Goal: Task Accomplishment & Management: Use online tool/utility

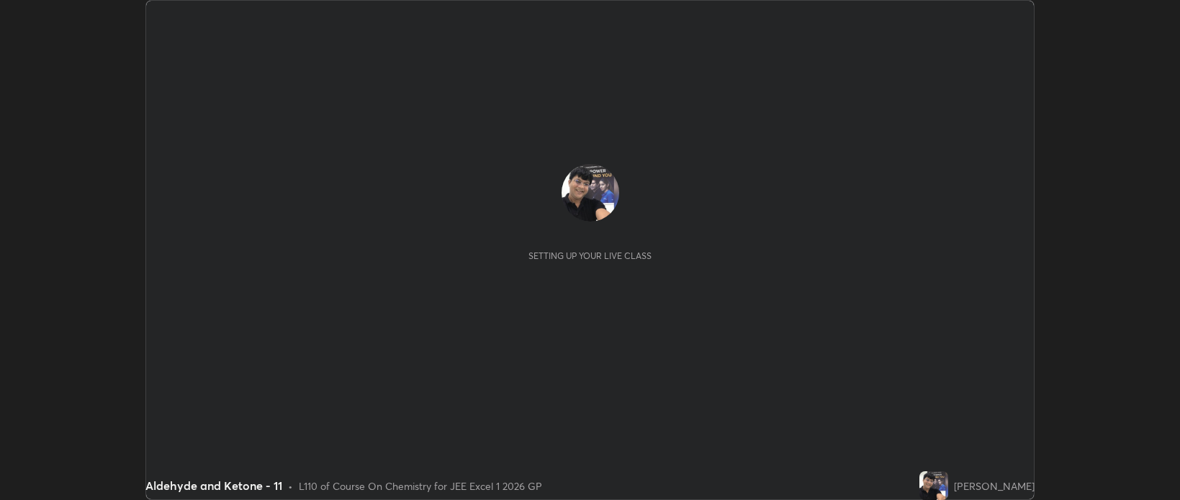
scroll to position [500, 1179]
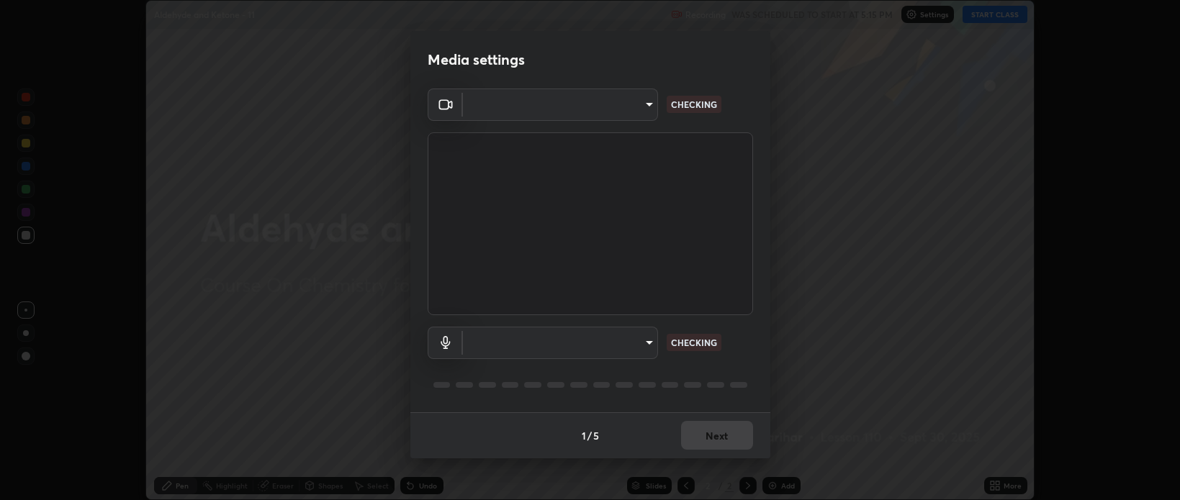
type input "bcb9d7dafccbd8d00e6ada9b6dd7e52ba20ca67bbbba0d0563dd421ab33f40a5"
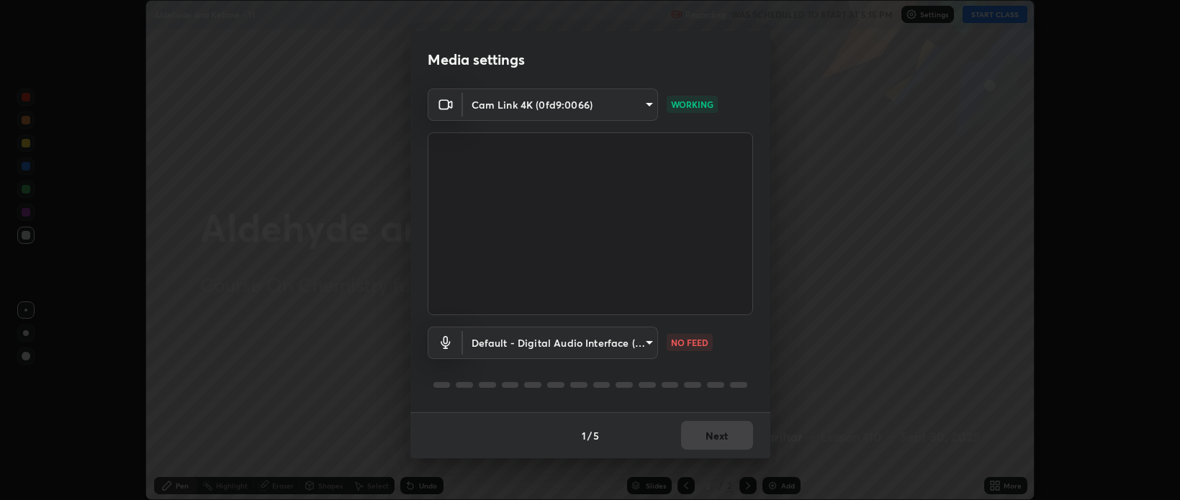
click at [651, 343] on body "Erase all Aldehyde and Ketone - 11 Recording WAS SCHEDULED TO START AT 5:15 PM …" at bounding box center [590, 250] width 1180 height 500
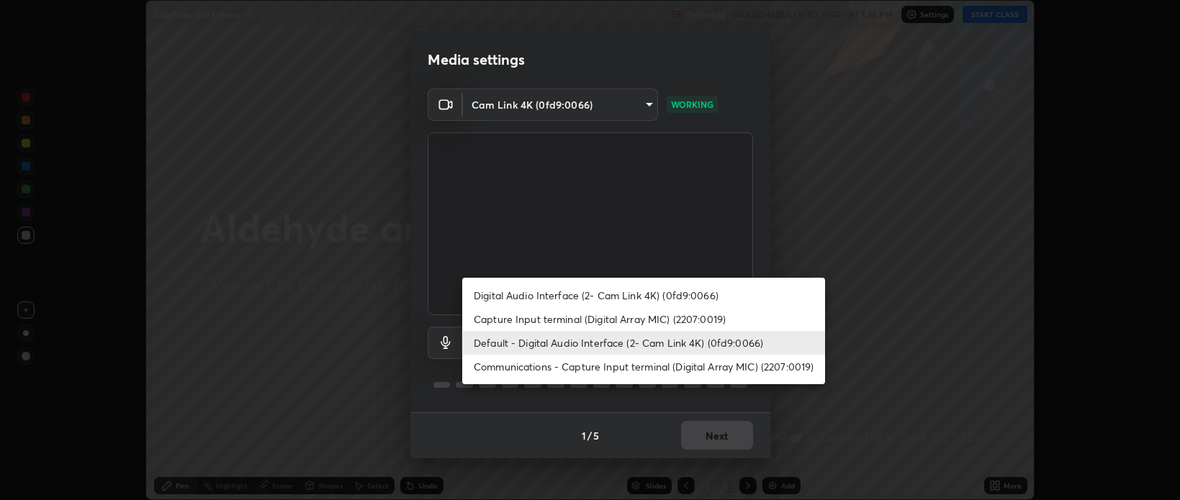
click at [613, 290] on li "Digital Audio Interface (2- Cam Link 4K) (0fd9:0066)" at bounding box center [643, 296] width 363 height 24
type input "baff733a2c5a422a43a6cd2bdb8f1999299aa183d5e30161d14eaaa7db90469b"
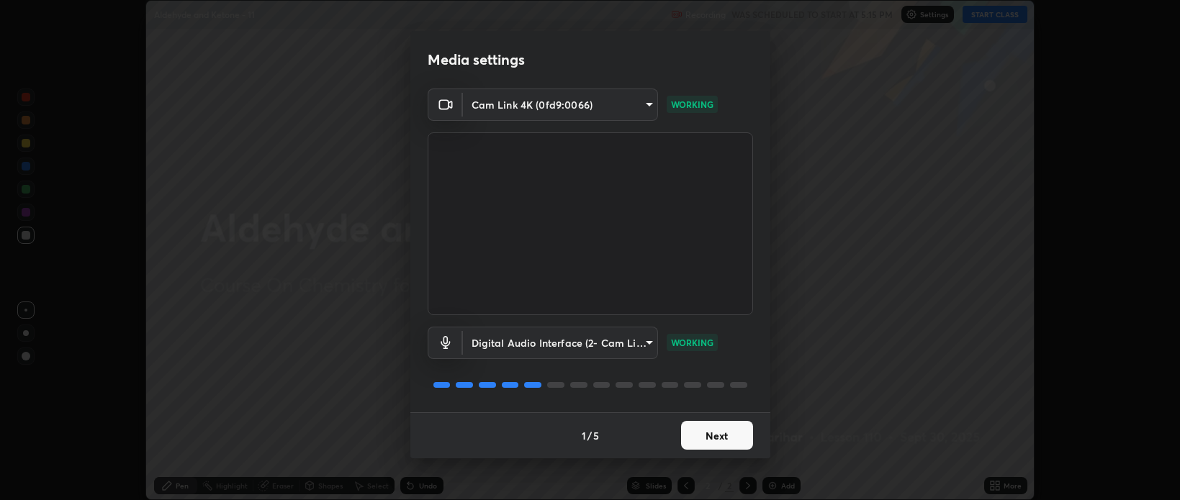
click at [722, 436] on button "Next" at bounding box center [717, 435] width 72 height 29
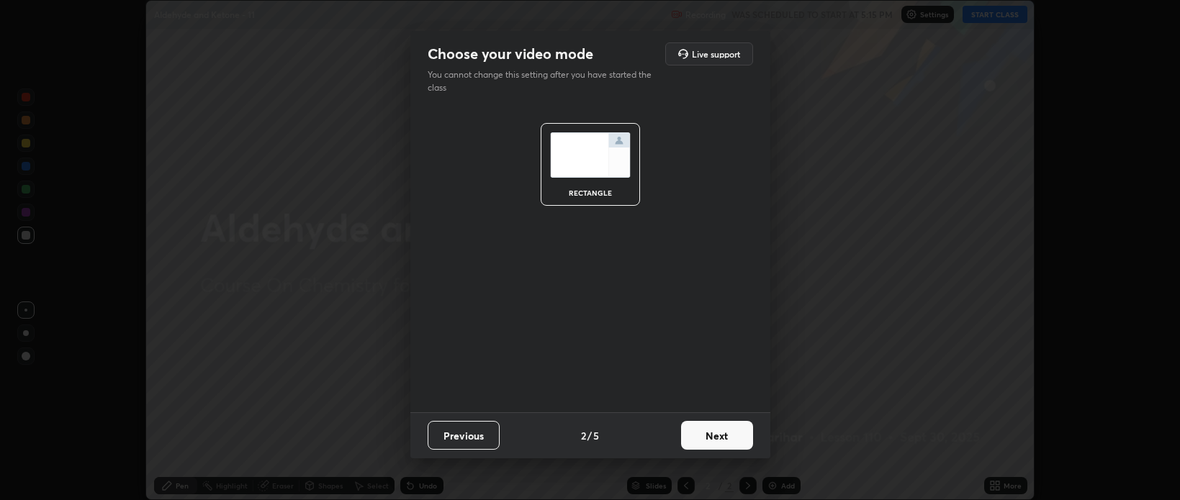
click at [720, 436] on button "Next" at bounding box center [717, 435] width 72 height 29
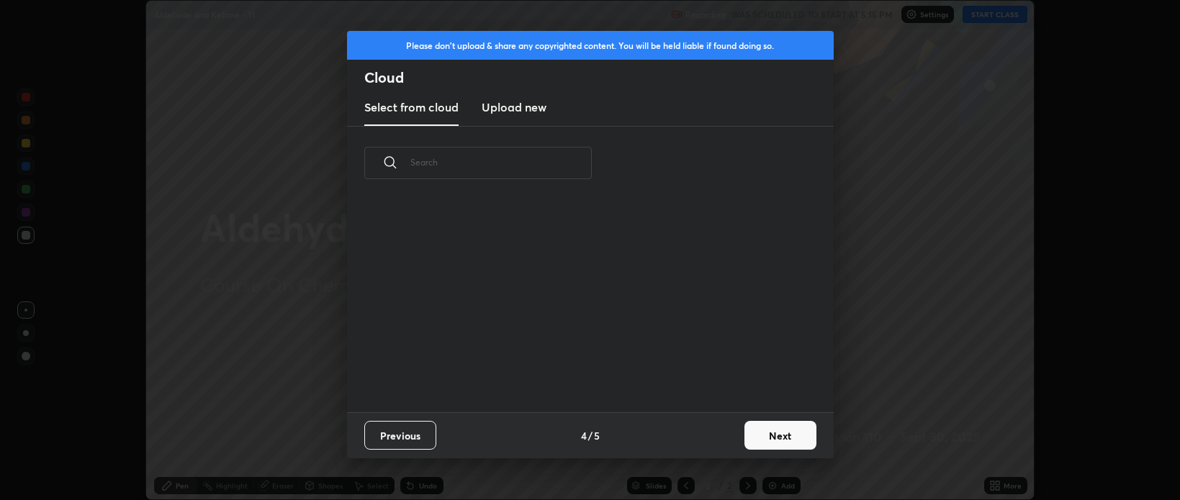
click at [772, 436] on button "Next" at bounding box center [780, 435] width 72 height 29
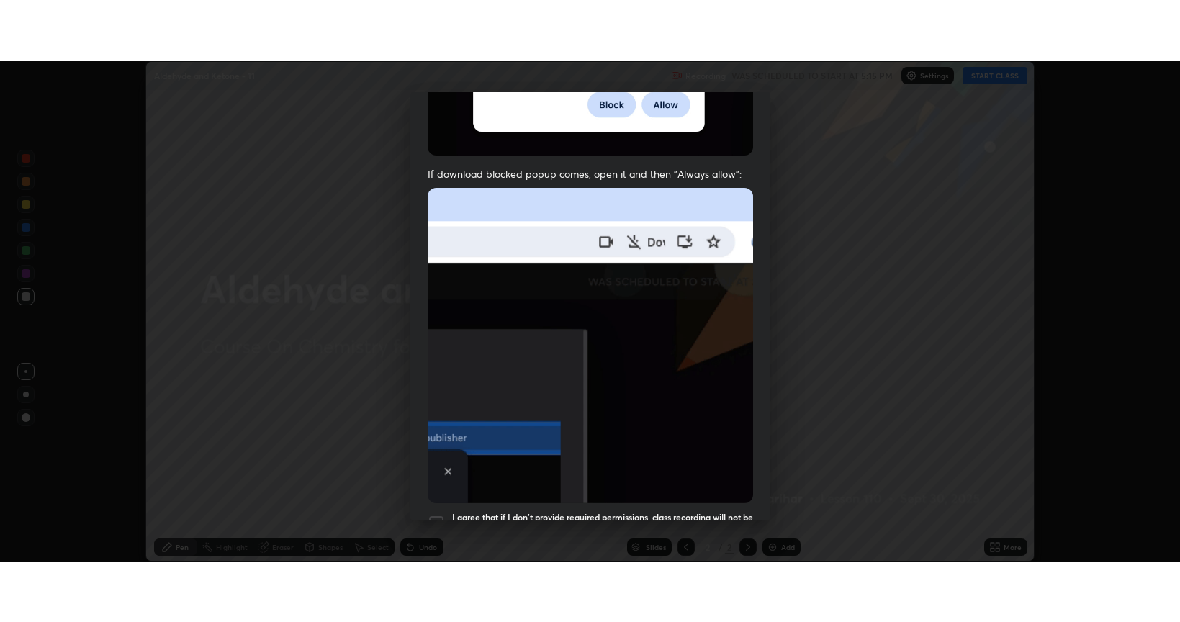
scroll to position [292, 0]
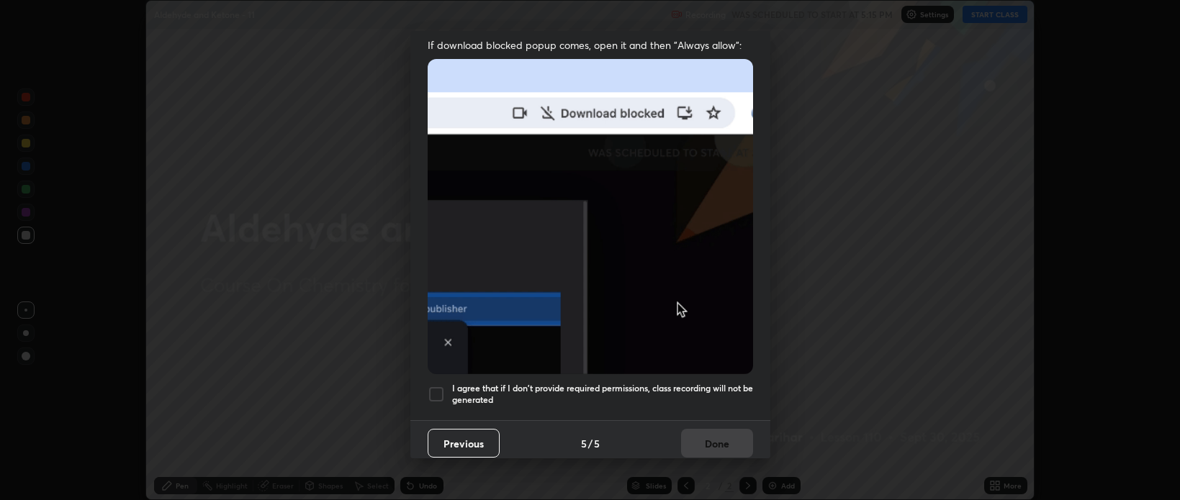
click at [438, 386] on div at bounding box center [436, 394] width 17 height 17
click at [707, 438] on button "Done" at bounding box center [717, 443] width 72 height 29
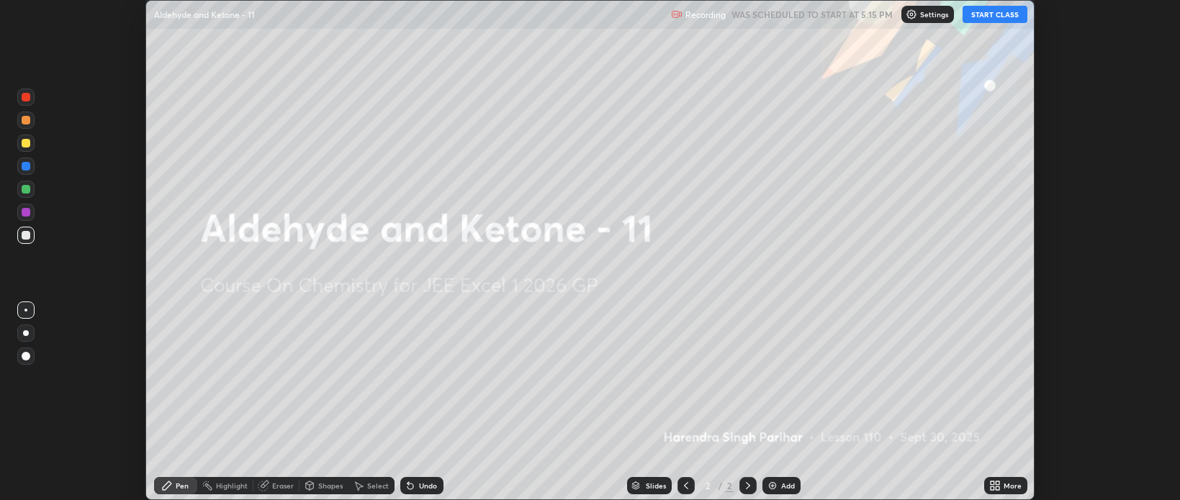
click at [988, 14] on button "START CLASS" at bounding box center [994, 14] width 65 height 17
click at [991, 482] on icon at bounding box center [993, 484] width 4 height 4
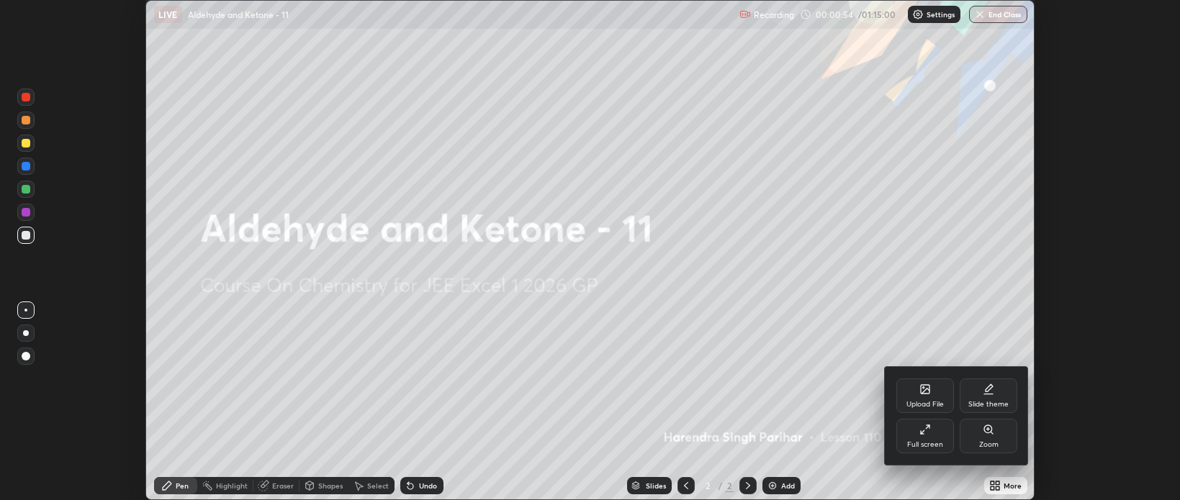
click at [920, 428] on icon at bounding box center [925, 430] width 12 height 12
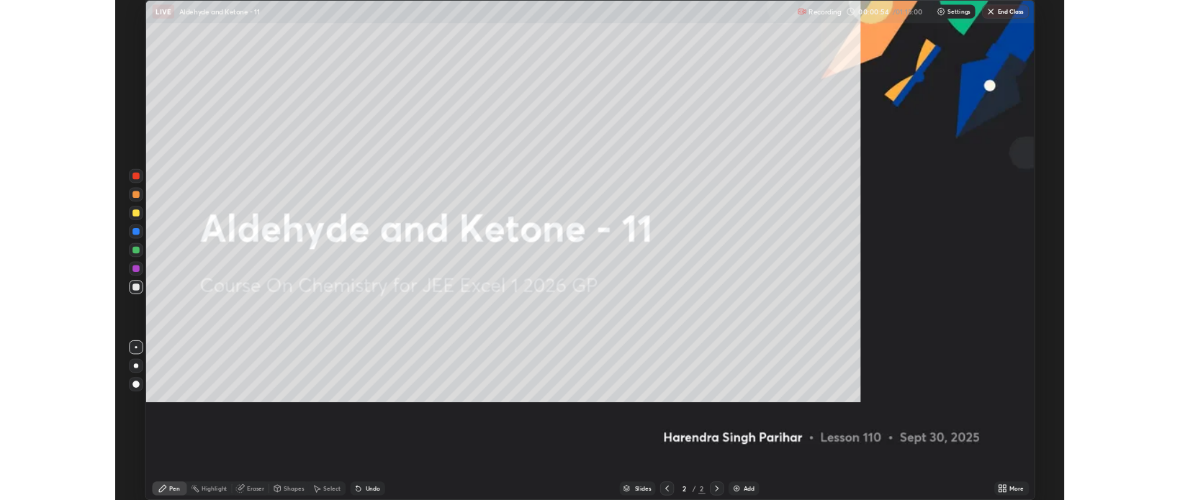
scroll to position [622, 1180]
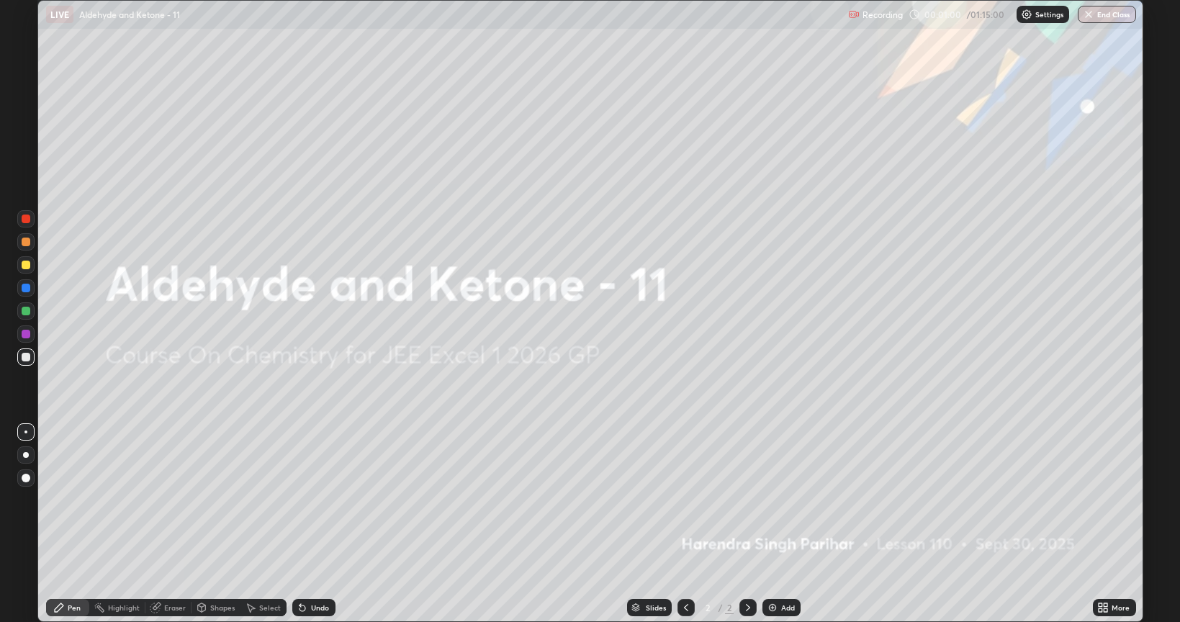
click at [28, 262] on div at bounding box center [26, 265] width 9 height 9
click at [771, 500] on img at bounding box center [773, 608] width 12 height 12
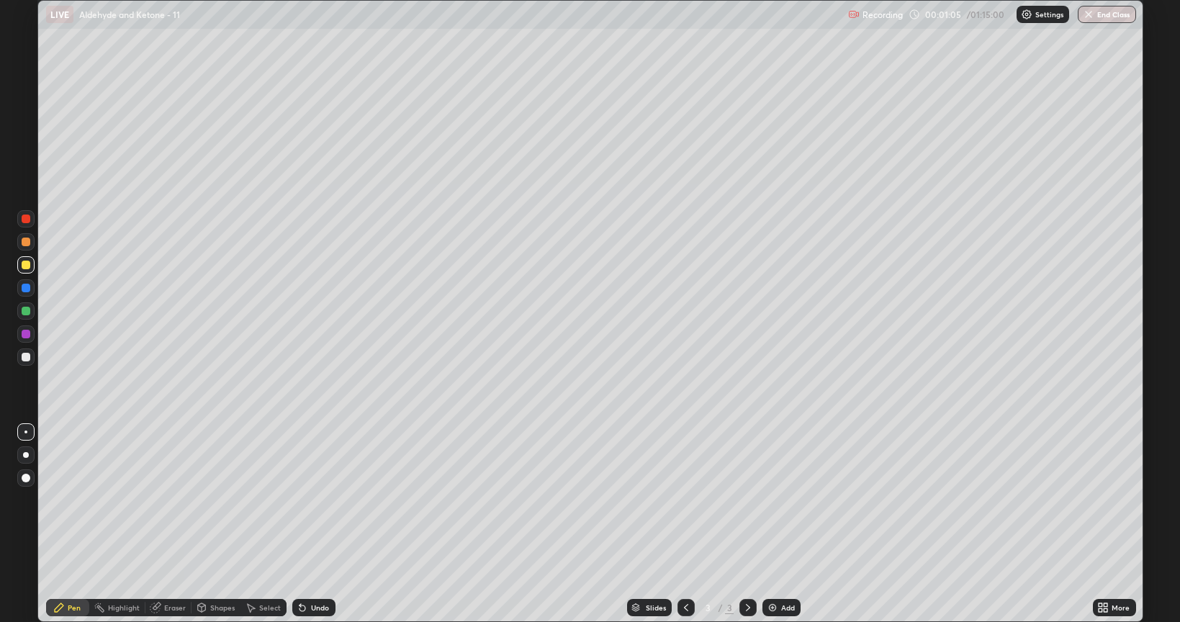
click at [24, 454] on div at bounding box center [26, 455] width 6 height 6
click at [29, 480] on div at bounding box center [26, 478] width 9 height 9
click at [212, 500] on div "Shapes" at bounding box center [222, 607] width 24 height 7
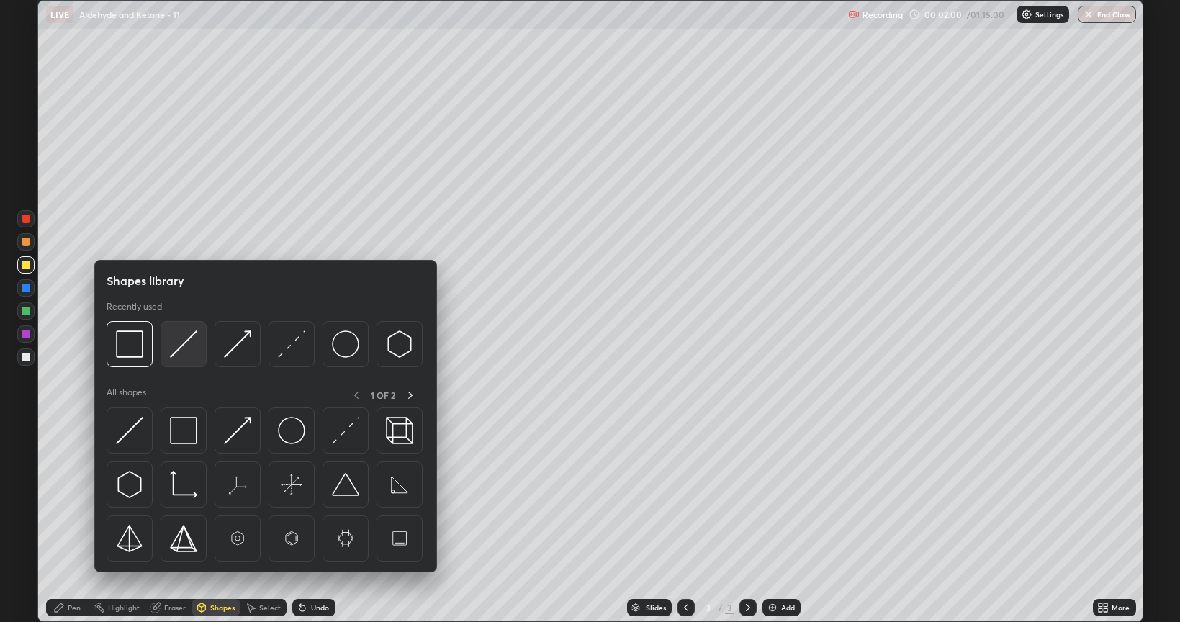
click at [186, 340] on img at bounding box center [183, 343] width 27 height 27
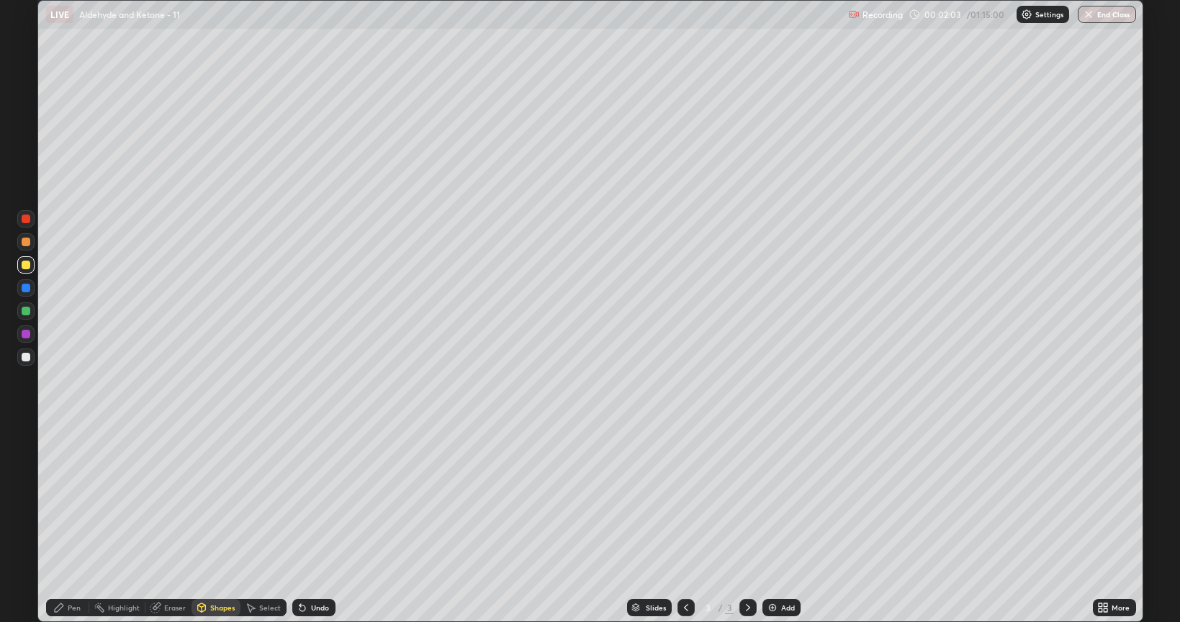
click at [66, 500] on div "Pen" at bounding box center [67, 607] width 43 height 17
click at [26, 358] on div at bounding box center [26, 357] width 9 height 9
click at [769, 500] on img at bounding box center [773, 608] width 12 height 12
click at [27, 357] on div at bounding box center [26, 357] width 9 height 9
click at [215, 500] on div "Shapes" at bounding box center [222, 607] width 24 height 7
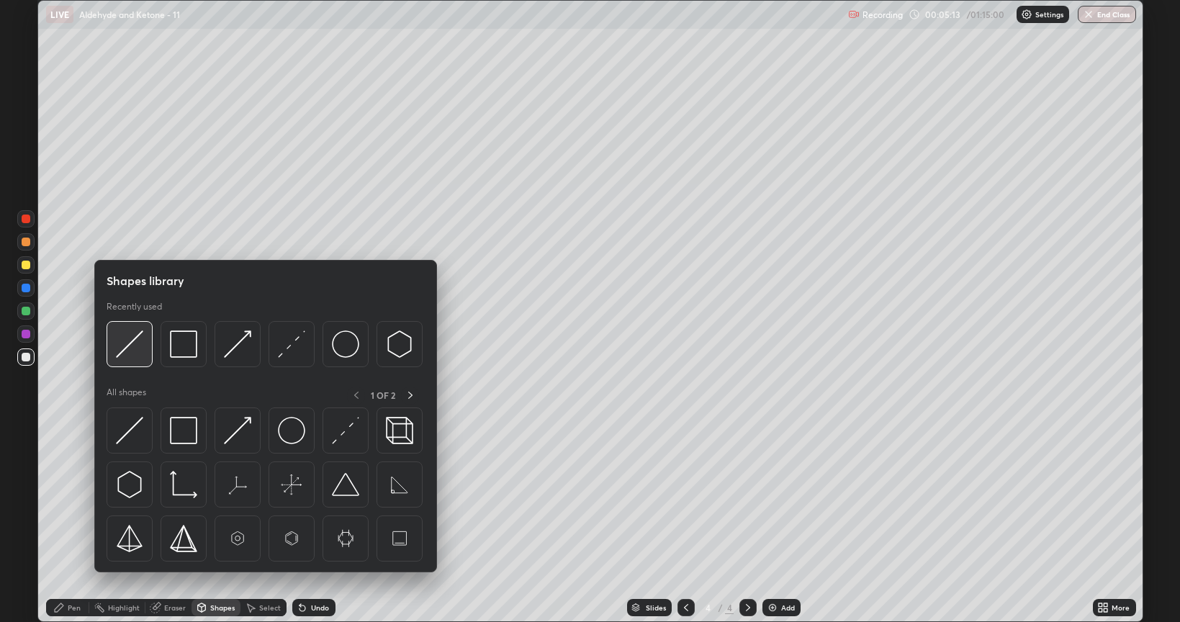
click at [137, 338] on img at bounding box center [129, 343] width 27 height 27
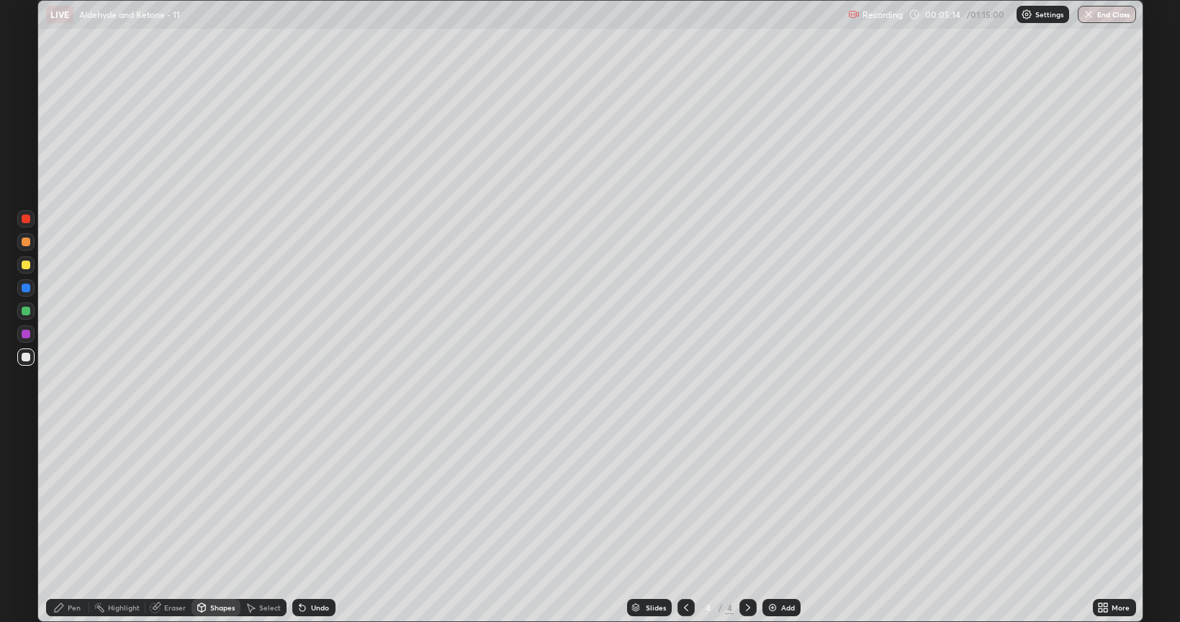
click at [27, 266] on div at bounding box center [26, 265] width 9 height 9
click at [72, 500] on div "Pen" at bounding box center [67, 607] width 43 height 17
click at [20, 355] on div at bounding box center [25, 356] width 17 height 17
click at [27, 310] on div at bounding box center [26, 311] width 9 height 9
click at [27, 358] on div at bounding box center [26, 357] width 9 height 9
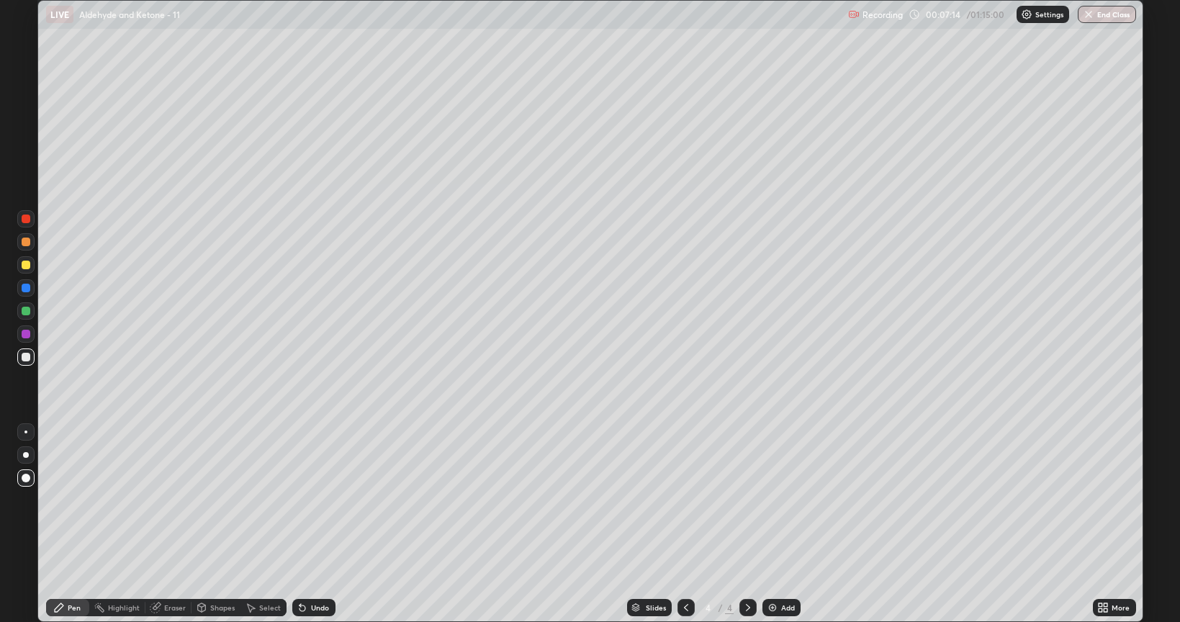
click at [24, 262] on div at bounding box center [26, 265] width 9 height 9
click at [17, 310] on div at bounding box center [25, 310] width 17 height 17
click at [24, 310] on div at bounding box center [26, 311] width 9 height 9
click at [771, 500] on img at bounding box center [773, 608] width 12 height 12
click at [27, 356] on div at bounding box center [26, 357] width 9 height 9
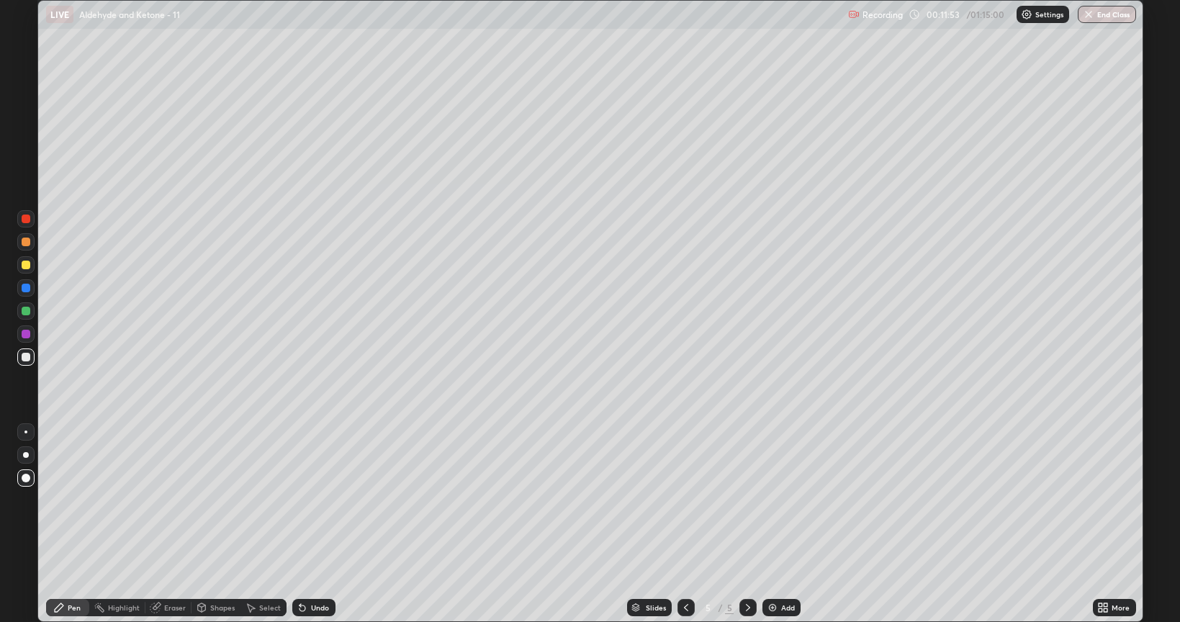
click at [24, 265] on div at bounding box center [26, 265] width 9 height 9
click at [26, 261] on div at bounding box center [26, 265] width 9 height 9
click at [27, 311] on div at bounding box center [26, 311] width 9 height 9
click at [770, 500] on img at bounding box center [773, 608] width 12 height 12
click at [27, 358] on div at bounding box center [26, 357] width 9 height 9
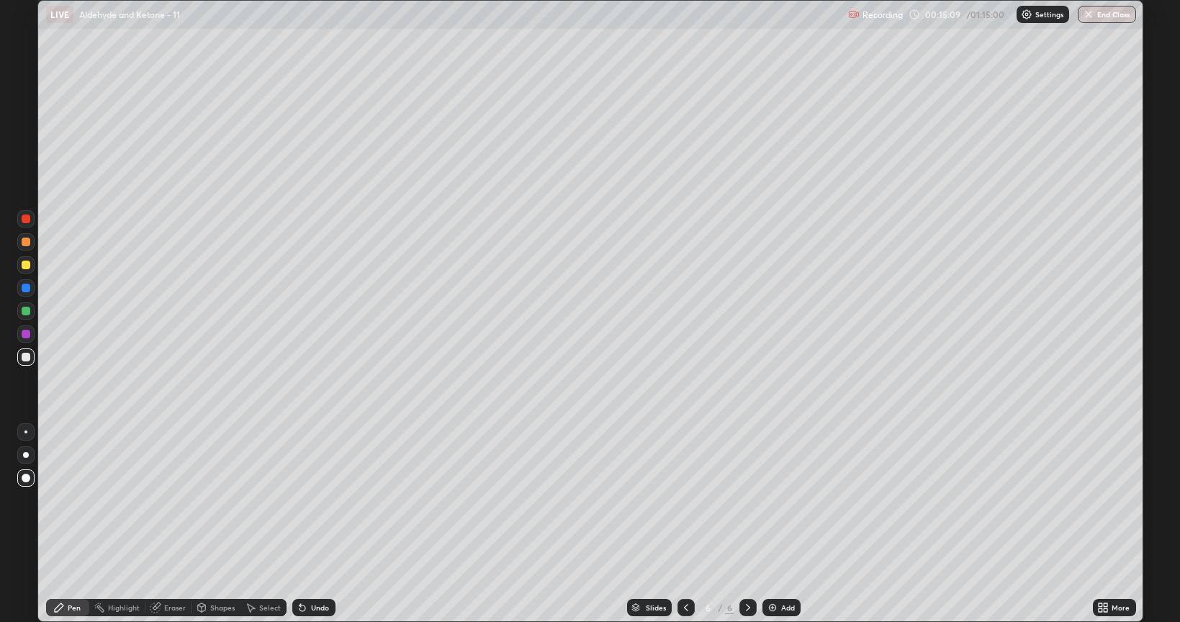
click at [24, 265] on div at bounding box center [26, 265] width 9 height 9
click at [24, 359] on div at bounding box center [26, 357] width 9 height 9
click at [225, 500] on div "Shapes" at bounding box center [222, 607] width 24 height 7
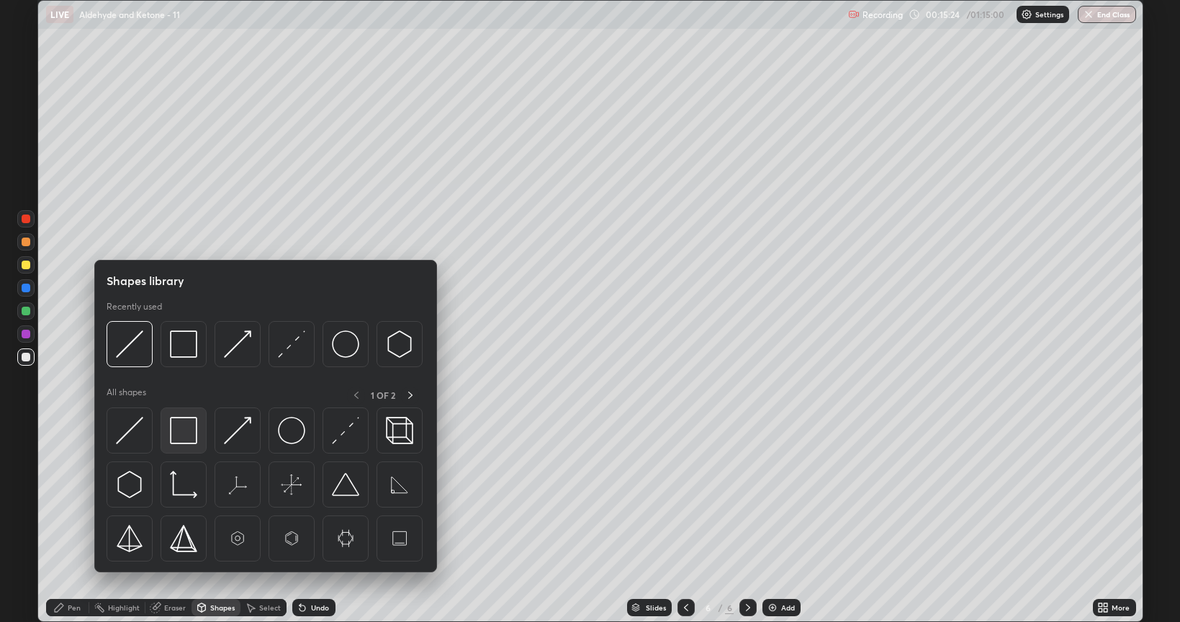
click at [184, 425] on img at bounding box center [183, 430] width 27 height 27
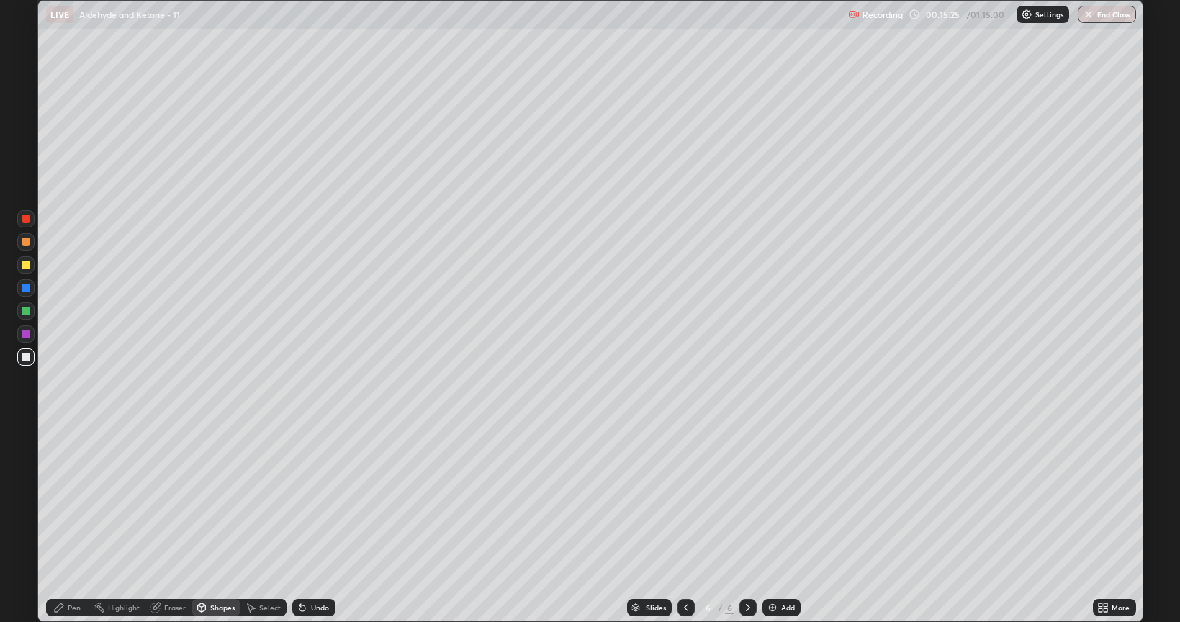
click at [23, 307] on div at bounding box center [26, 311] width 9 height 9
click at [210, 500] on div "Shapes" at bounding box center [222, 607] width 24 height 7
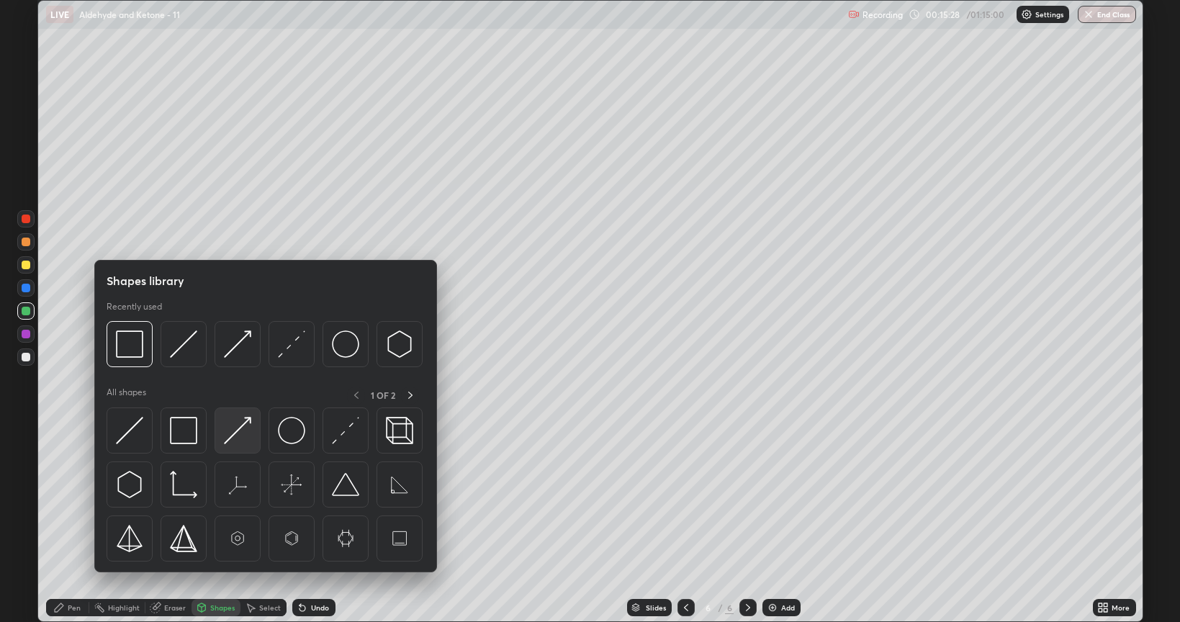
click at [243, 427] on img at bounding box center [237, 430] width 27 height 27
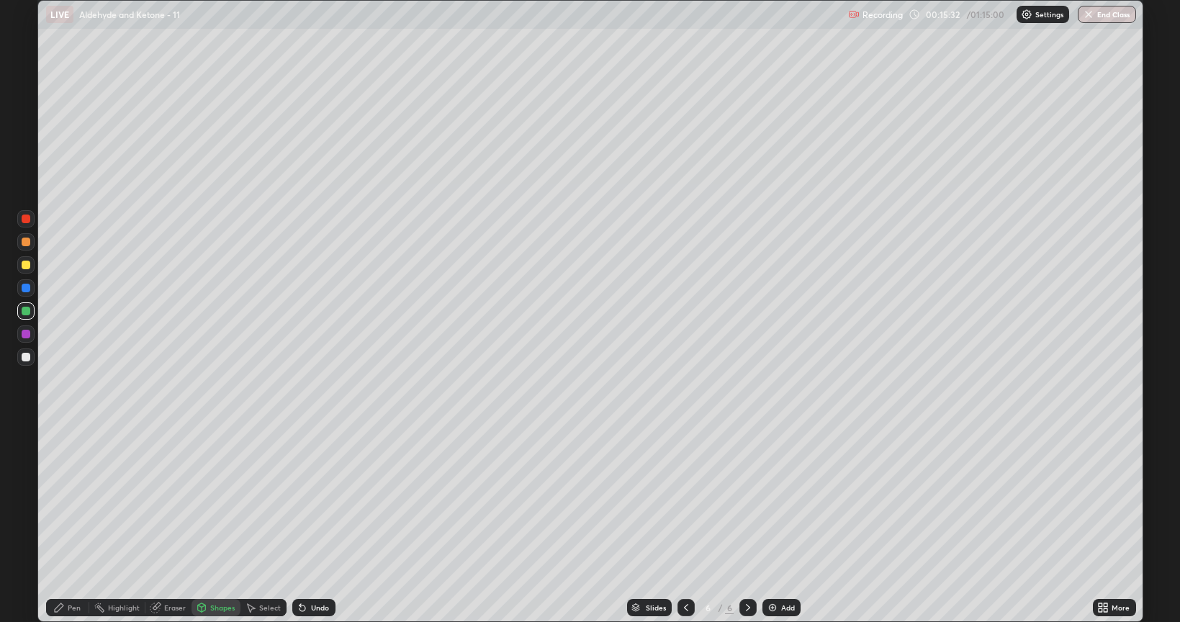
click at [27, 265] on div at bounding box center [26, 265] width 9 height 9
click at [80, 500] on div "Pen" at bounding box center [74, 607] width 13 height 7
click at [26, 242] on div at bounding box center [26, 242] width 9 height 9
click at [773, 500] on img at bounding box center [773, 608] width 12 height 12
click at [27, 357] on div at bounding box center [26, 357] width 9 height 9
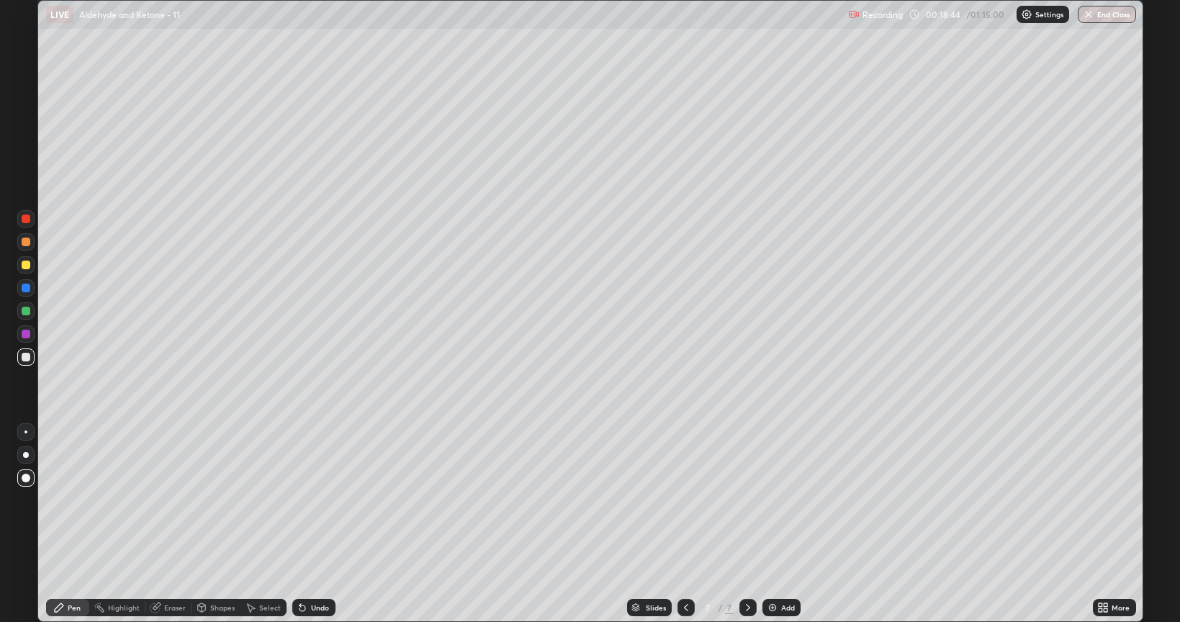
click at [27, 266] on div at bounding box center [26, 265] width 9 height 9
click at [24, 312] on div at bounding box center [26, 311] width 9 height 9
click at [770, 500] on img at bounding box center [773, 608] width 12 height 12
click at [25, 356] on div at bounding box center [26, 357] width 9 height 9
click at [28, 240] on div at bounding box center [26, 242] width 9 height 9
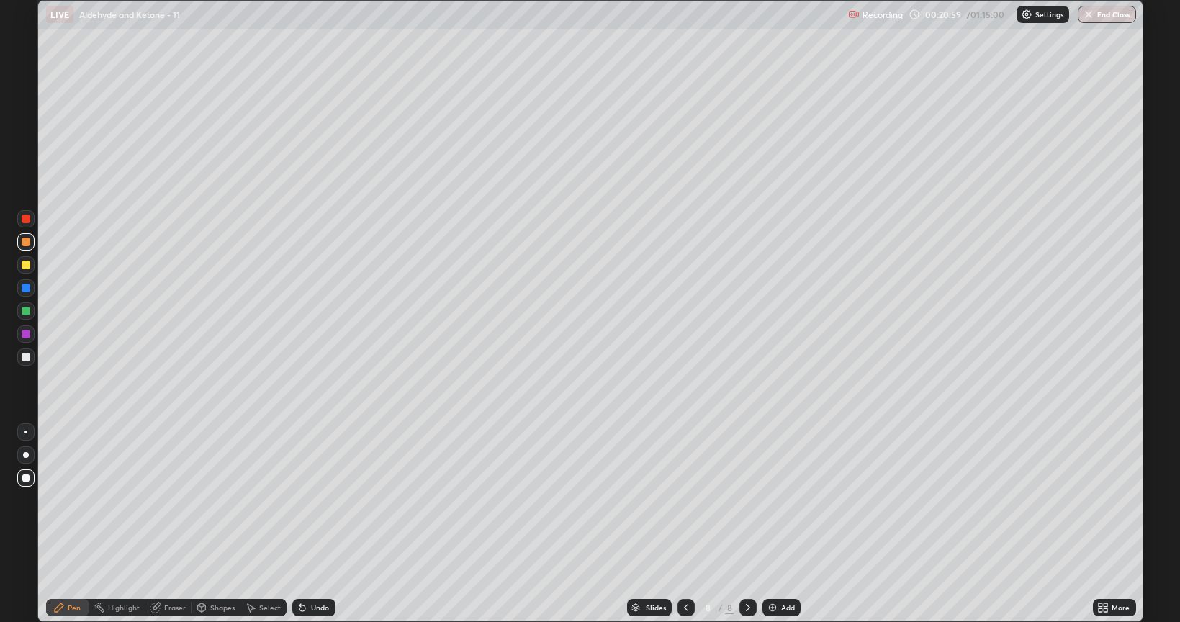
click at [302, 500] on icon at bounding box center [302, 608] width 6 height 6
click at [302, 500] on icon at bounding box center [303, 608] width 12 height 12
click at [26, 265] on div at bounding box center [26, 265] width 9 height 9
click at [685, 500] on icon at bounding box center [686, 608] width 12 height 12
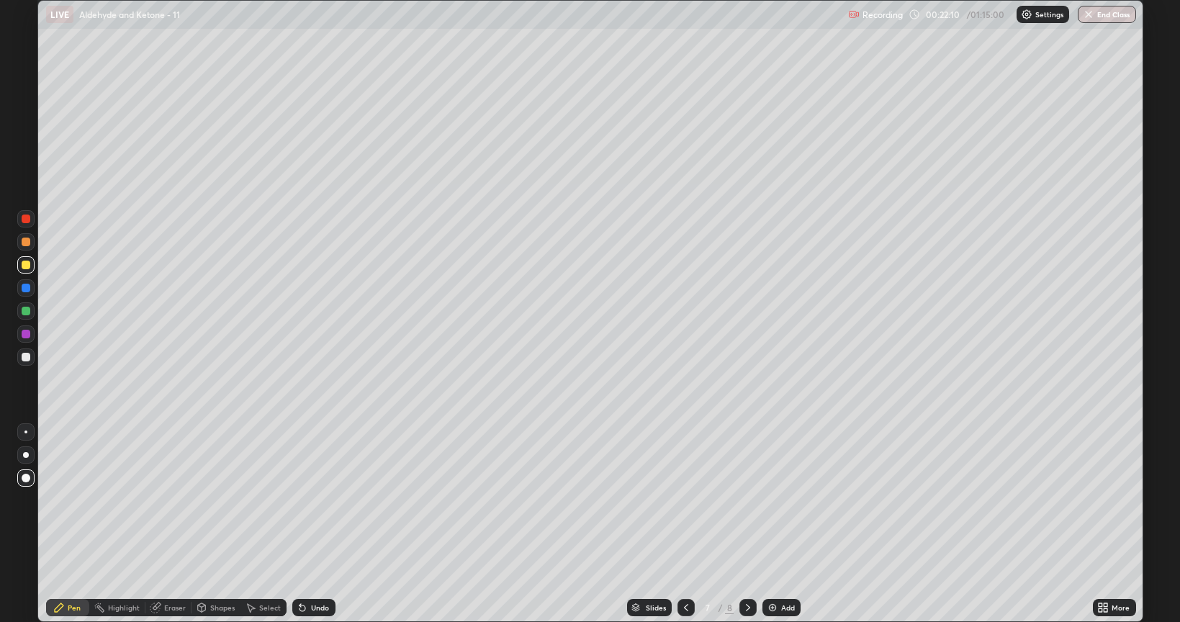
click at [746, 500] on icon at bounding box center [748, 607] width 4 height 7
click at [27, 314] on div at bounding box center [26, 311] width 9 height 9
click at [24, 263] on div at bounding box center [26, 265] width 9 height 9
click at [217, 500] on div "Shapes" at bounding box center [222, 607] width 24 height 7
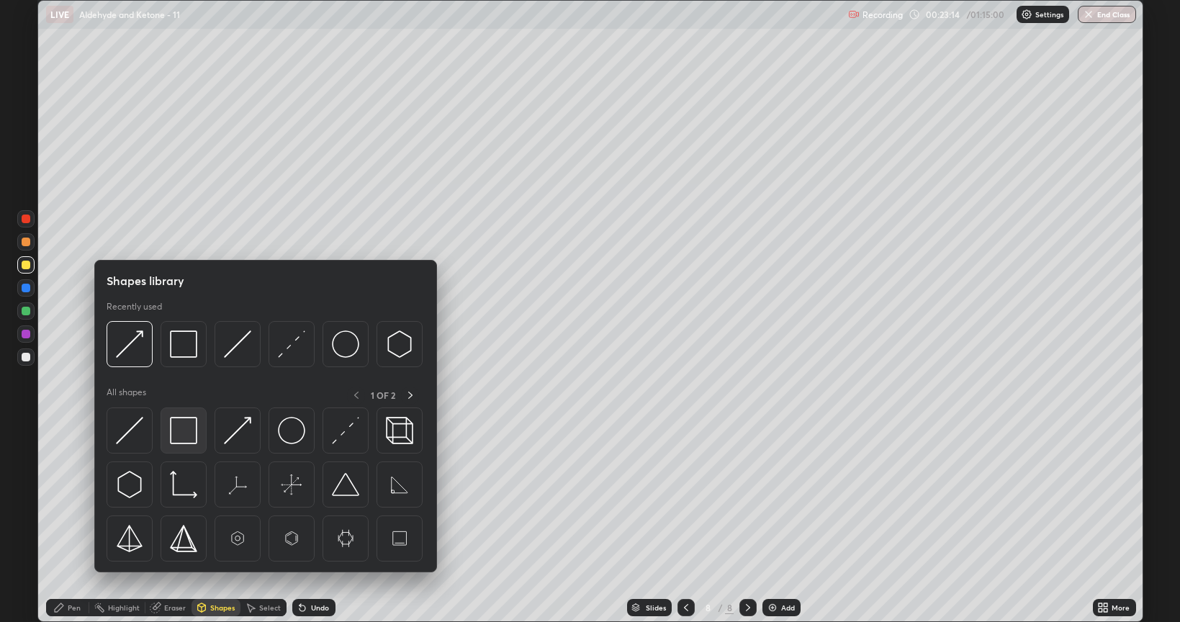
click at [181, 435] on img at bounding box center [183, 430] width 27 height 27
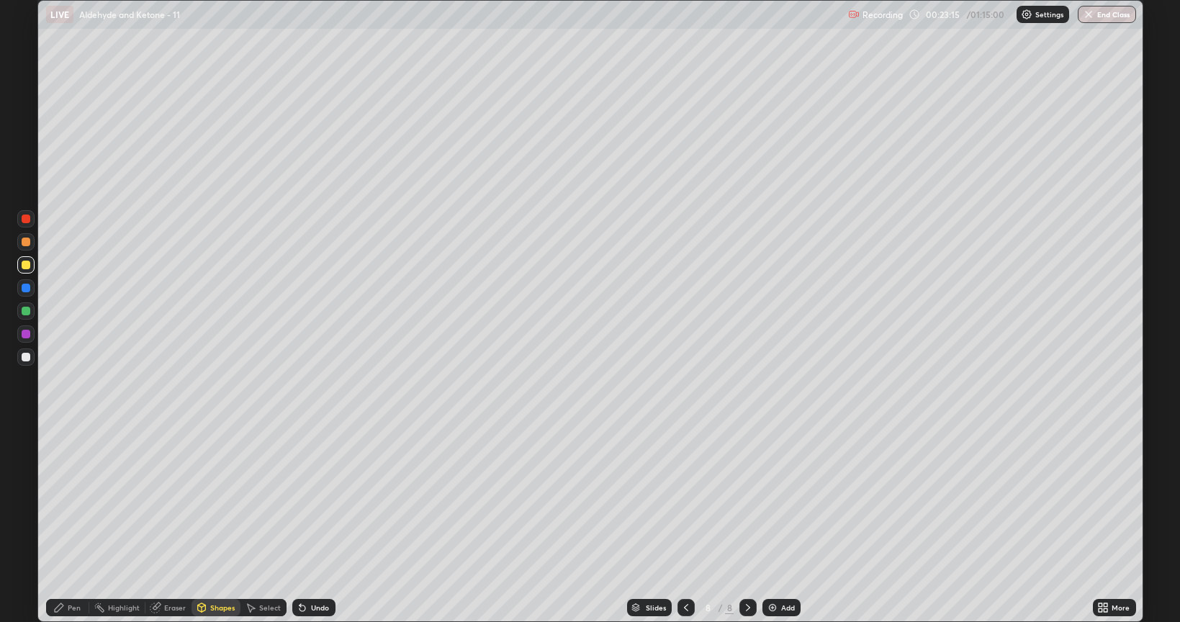
click at [27, 337] on div at bounding box center [26, 334] width 9 height 9
click at [71, 500] on div "Pen" at bounding box center [67, 607] width 43 height 17
click at [22, 308] on div at bounding box center [26, 311] width 9 height 9
click at [26, 243] on div at bounding box center [26, 242] width 9 height 9
click at [775, 500] on img at bounding box center [773, 608] width 12 height 12
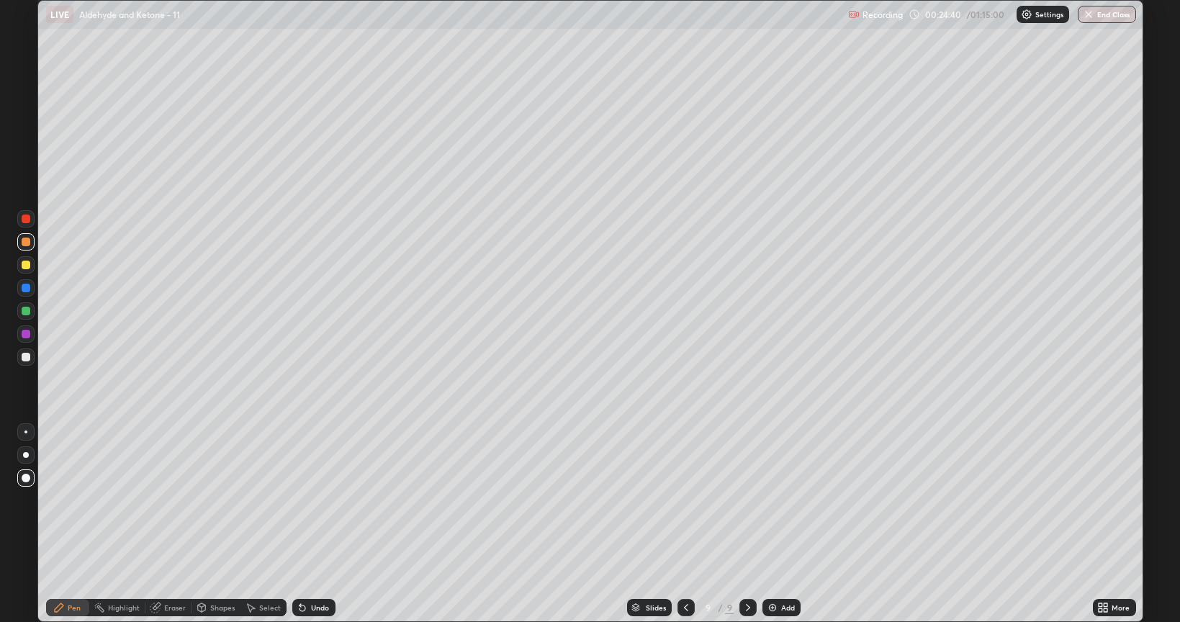
click at [26, 266] on div at bounding box center [26, 265] width 9 height 9
click at [311, 500] on div "Undo" at bounding box center [320, 607] width 18 height 7
click at [305, 500] on icon at bounding box center [303, 608] width 12 height 12
click at [302, 500] on icon at bounding box center [302, 608] width 6 height 6
click at [685, 500] on icon at bounding box center [686, 608] width 12 height 12
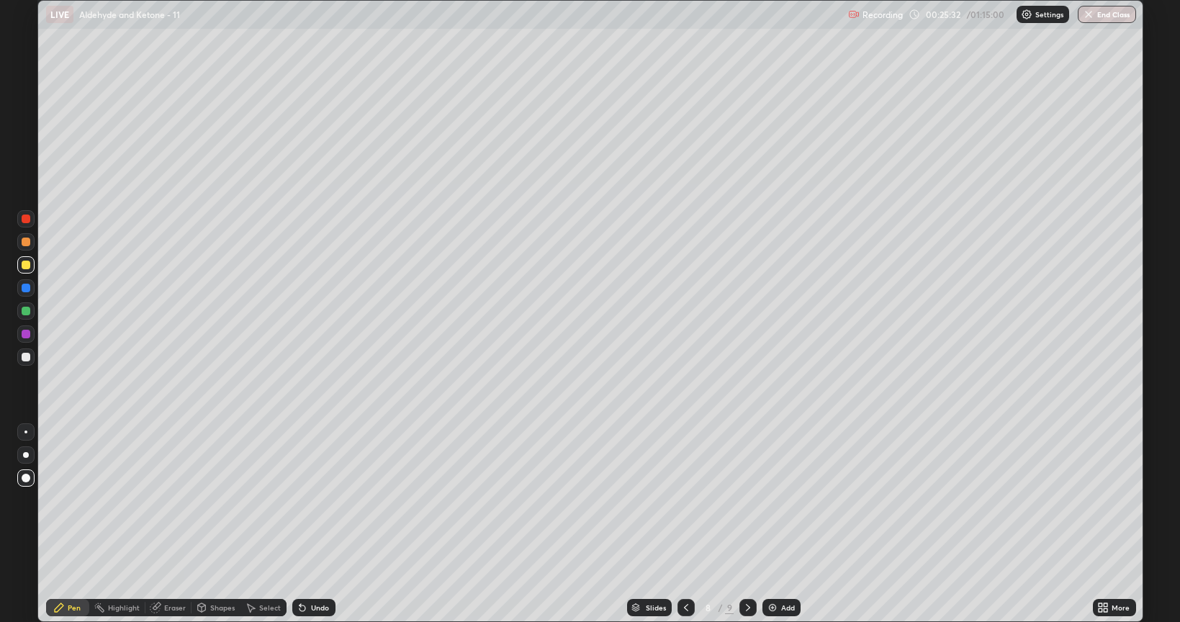
click at [22, 337] on div at bounding box center [26, 334] width 9 height 9
click at [307, 500] on div "Undo" at bounding box center [313, 607] width 43 height 17
click at [301, 500] on icon at bounding box center [302, 608] width 6 height 6
click at [769, 500] on img at bounding box center [773, 608] width 12 height 12
click at [22, 358] on div at bounding box center [26, 357] width 9 height 9
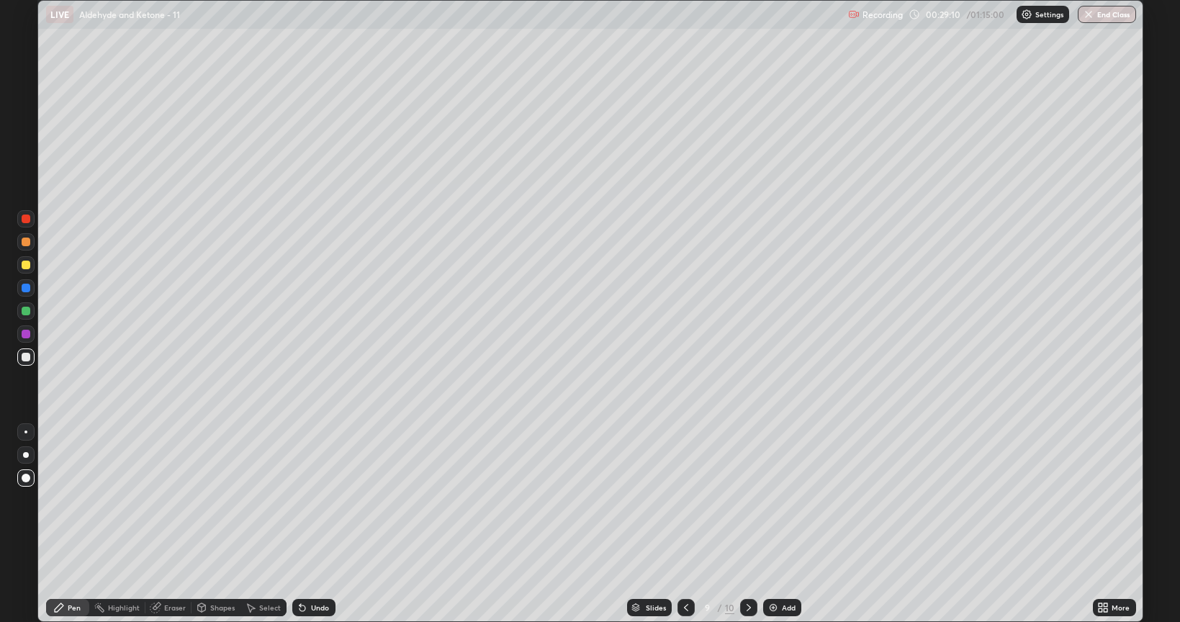
click at [24, 266] on div at bounding box center [26, 265] width 9 height 9
click at [220, 500] on div "Shapes" at bounding box center [222, 607] width 24 height 7
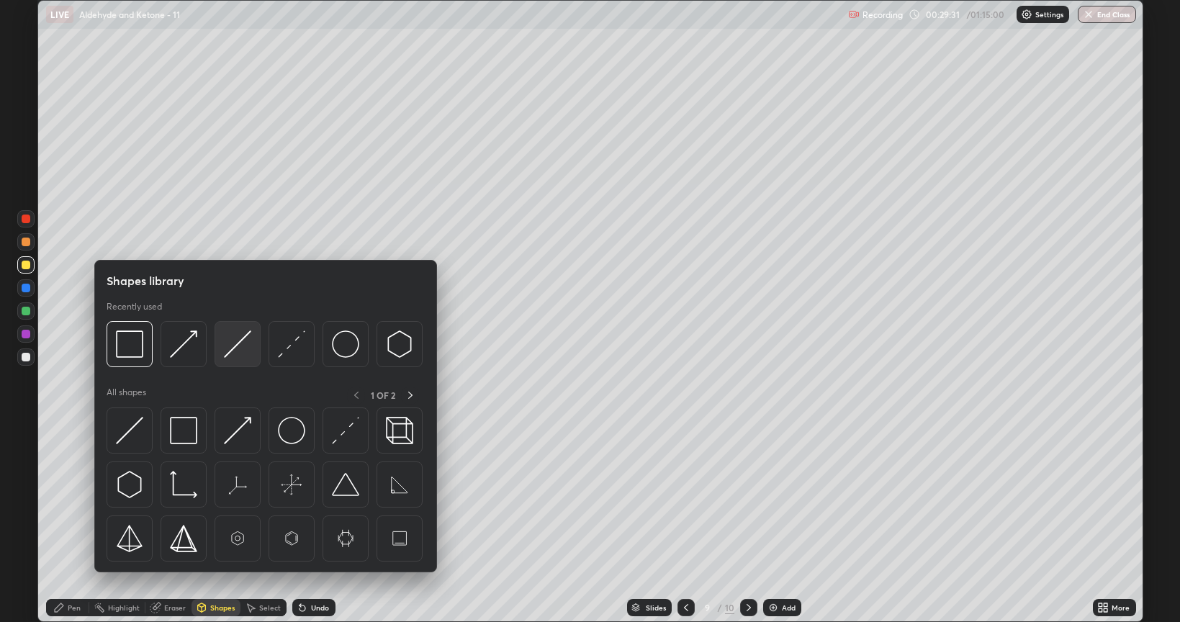
click at [240, 343] on img at bounding box center [237, 343] width 27 height 27
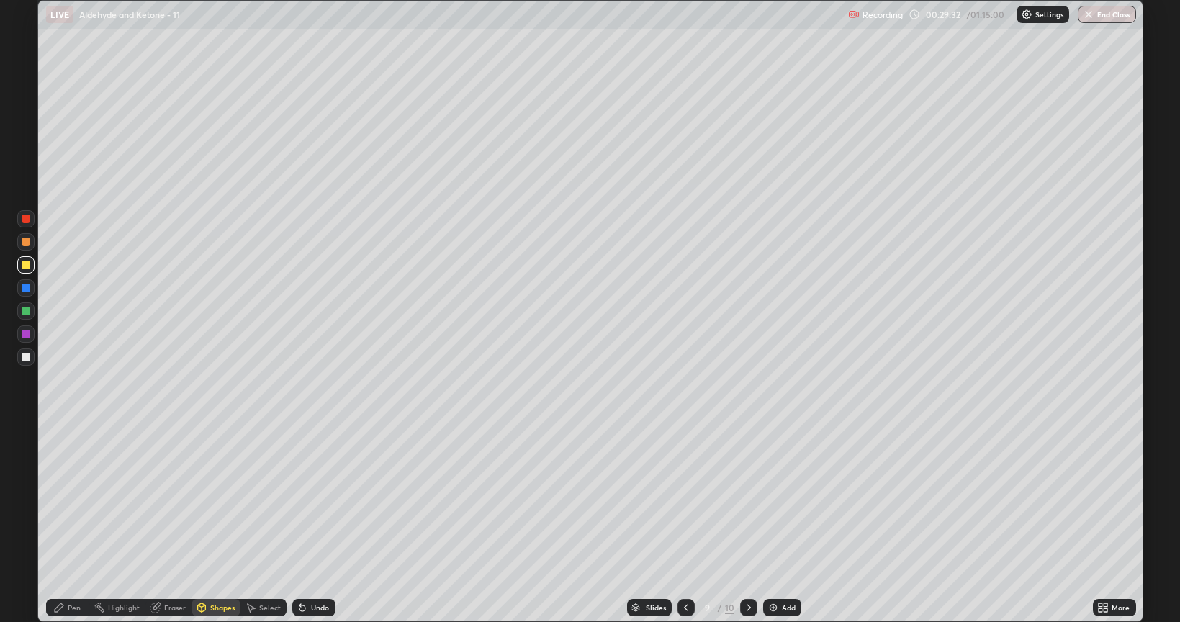
click at [26, 356] on div at bounding box center [26, 357] width 9 height 9
click at [22, 356] on div at bounding box center [26, 357] width 9 height 9
click at [73, 500] on div "Pen" at bounding box center [74, 607] width 13 height 7
click at [311, 500] on div "Undo" at bounding box center [313, 607] width 43 height 17
click at [304, 500] on div "Undo" at bounding box center [313, 607] width 43 height 17
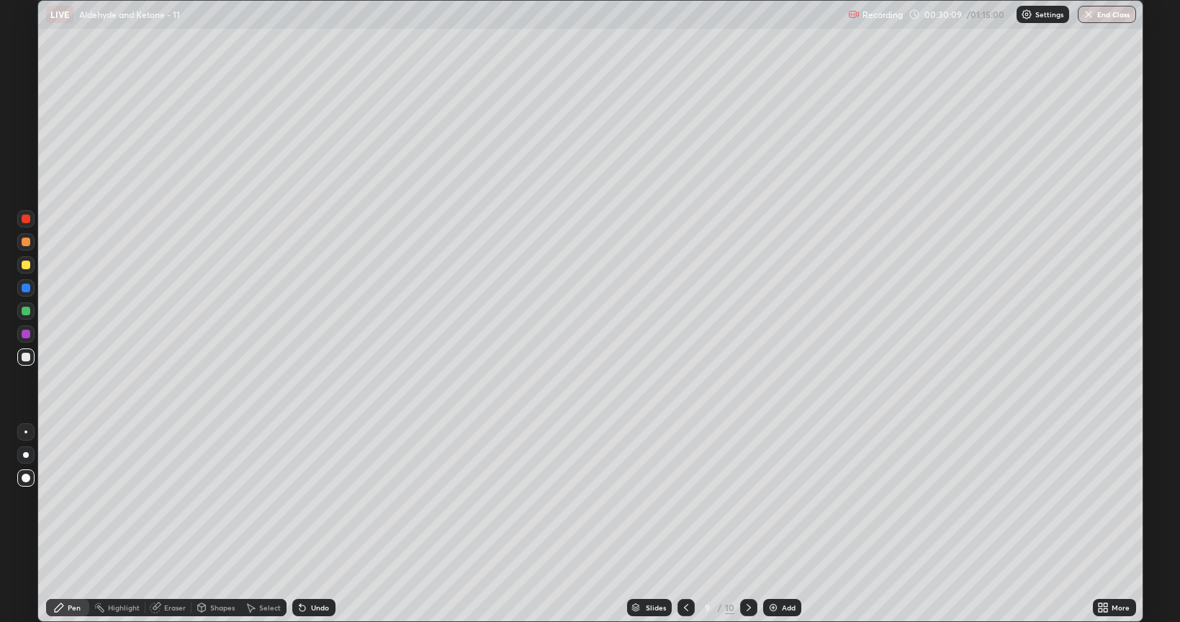
click at [311, 500] on div "Undo" at bounding box center [320, 607] width 18 height 7
click at [24, 265] on div at bounding box center [26, 265] width 9 height 9
click at [303, 500] on icon at bounding box center [303, 608] width 12 height 12
click at [297, 500] on icon at bounding box center [303, 608] width 12 height 12
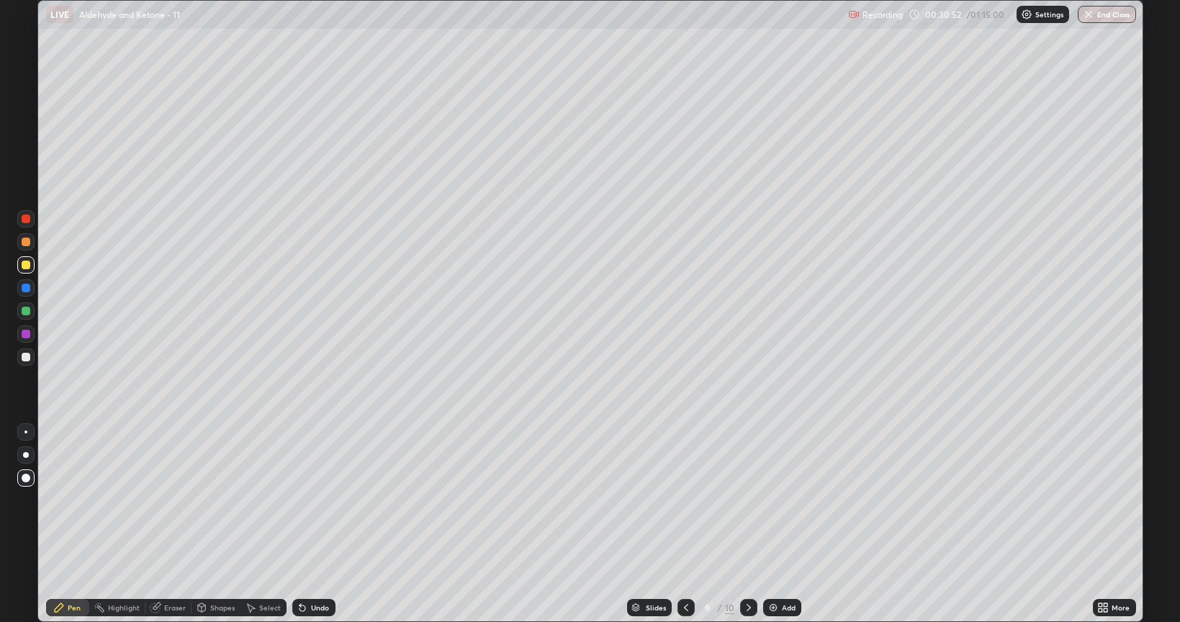
click at [292, 500] on div "Undo" at bounding box center [313, 607] width 43 height 17
click at [297, 500] on div "Undo" at bounding box center [313, 607] width 43 height 17
click at [296, 500] on div "Undo" at bounding box center [313, 607] width 43 height 17
click at [297, 500] on icon at bounding box center [303, 608] width 12 height 12
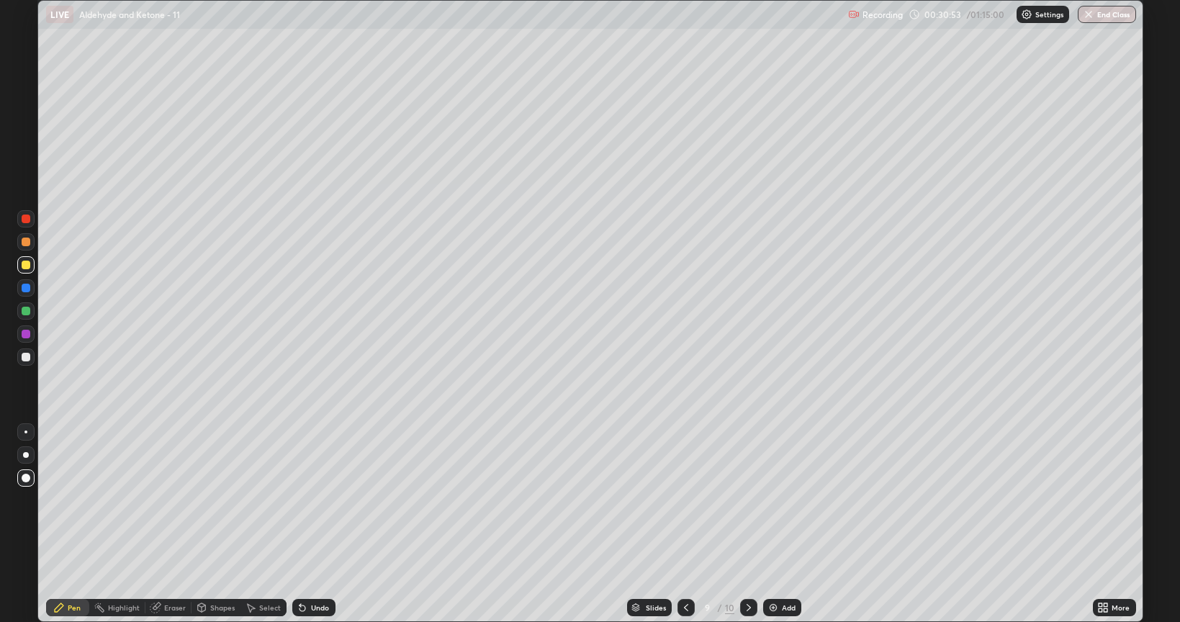
click at [298, 500] on icon at bounding box center [303, 608] width 12 height 12
click at [297, 500] on icon at bounding box center [303, 608] width 12 height 12
click at [294, 500] on div "Undo" at bounding box center [313, 607] width 43 height 17
click at [774, 500] on img at bounding box center [773, 608] width 12 height 12
click at [24, 356] on div at bounding box center [26, 357] width 9 height 9
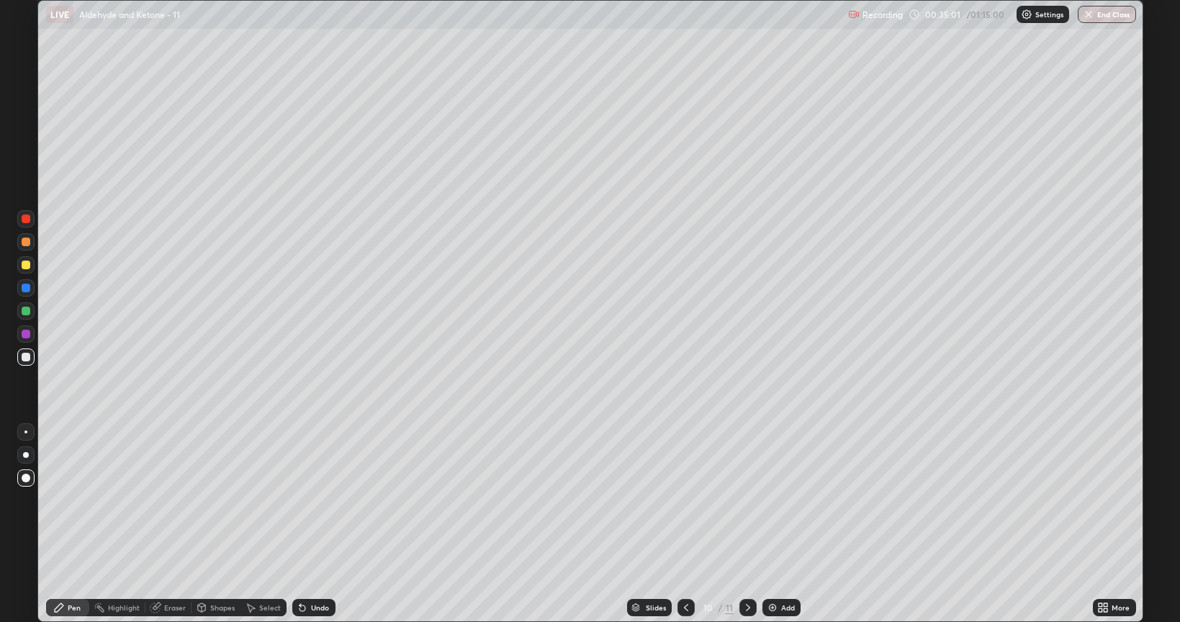
click at [23, 264] on div at bounding box center [26, 265] width 9 height 9
click at [304, 500] on icon at bounding box center [303, 608] width 12 height 12
click at [302, 500] on icon at bounding box center [302, 608] width 6 height 6
click at [302, 500] on div "Undo" at bounding box center [313, 607] width 43 height 17
click at [310, 500] on div "Undo" at bounding box center [313, 607] width 43 height 17
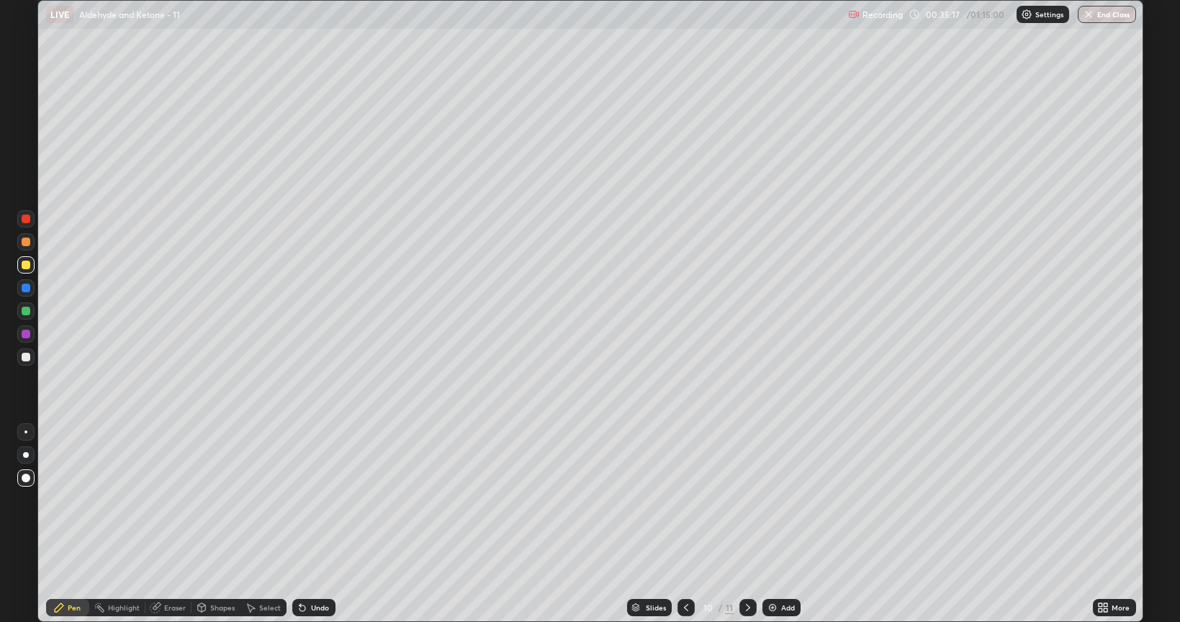
click at [24, 241] on div at bounding box center [26, 242] width 9 height 9
click at [28, 357] on div at bounding box center [26, 357] width 9 height 9
click at [24, 314] on div at bounding box center [26, 311] width 9 height 9
click at [27, 261] on div at bounding box center [26, 265] width 9 height 9
click at [24, 308] on div at bounding box center [26, 311] width 9 height 9
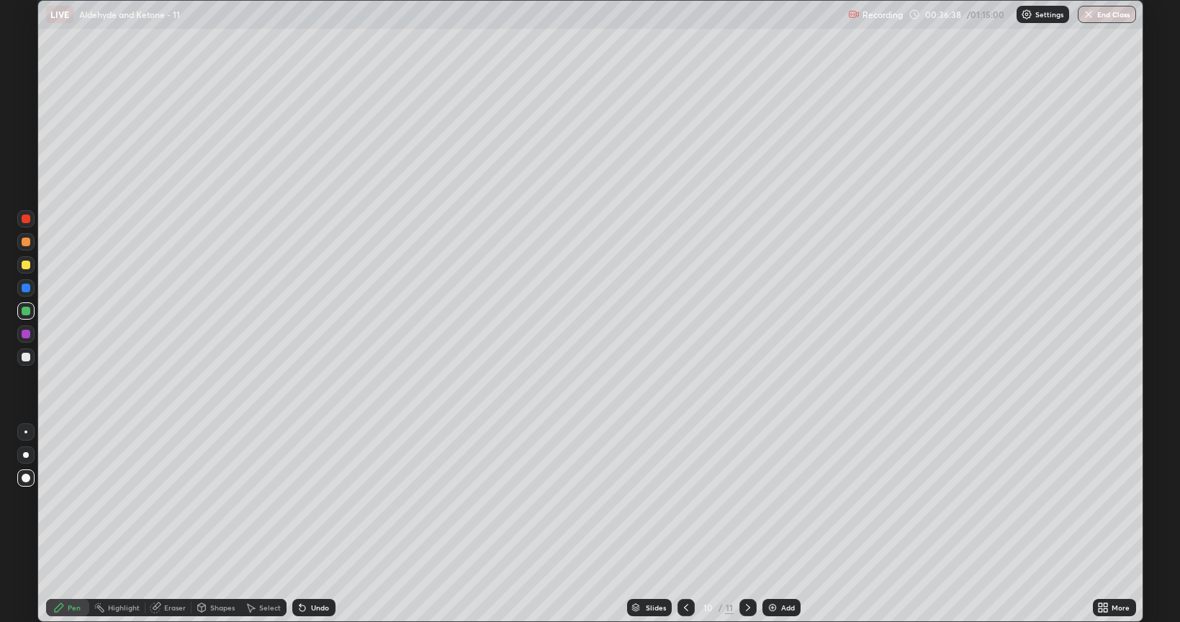
click at [24, 242] on div at bounding box center [26, 242] width 9 height 9
click at [26, 357] on div at bounding box center [26, 357] width 9 height 9
click at [26, 356] on div at bounding box center [26, 357] width 9 height 9
click at [318, 500] on div "Undo" at bounding box center [320, 607] width 18 height 7
click at [297, 500] on div "Undo" at bounding box center [313, 607] width 43 height 17
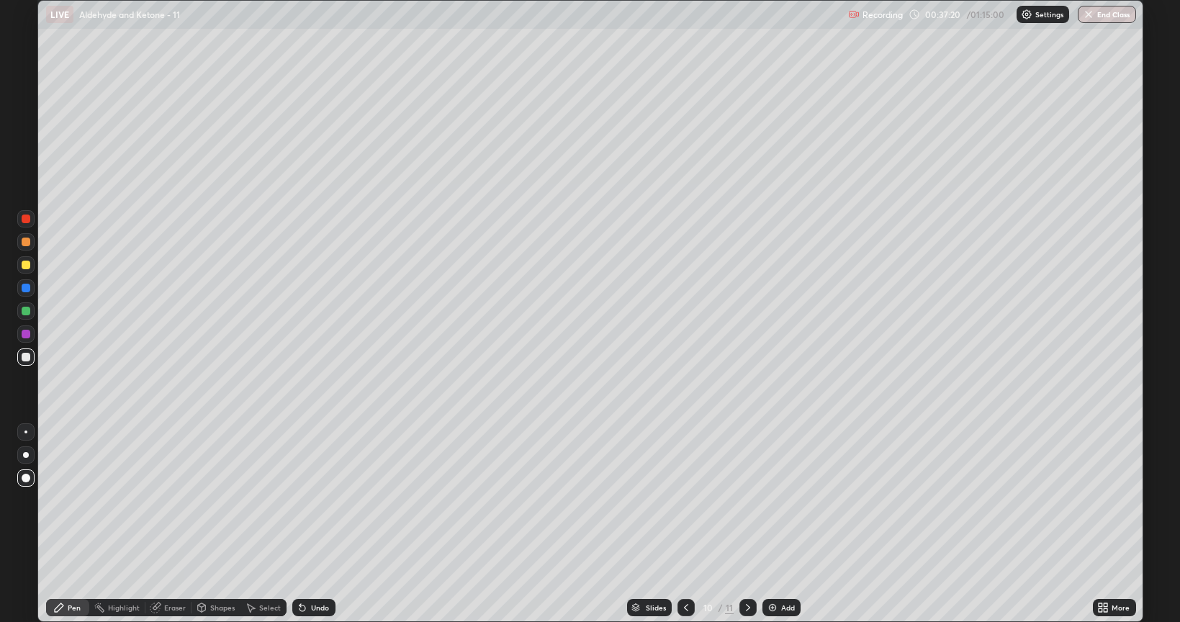
click at [300, 500] on icon at bounding box center [302, 608] width 6 height 6
click at [303, 500] on icon at bounding box center [302, 608] width 6 height 6
click at [772, 500] on img at bounding box center [773, 608] width 12 height 12
click at [33, 361] on div at bounding box center [25, 356] width 17 height 17
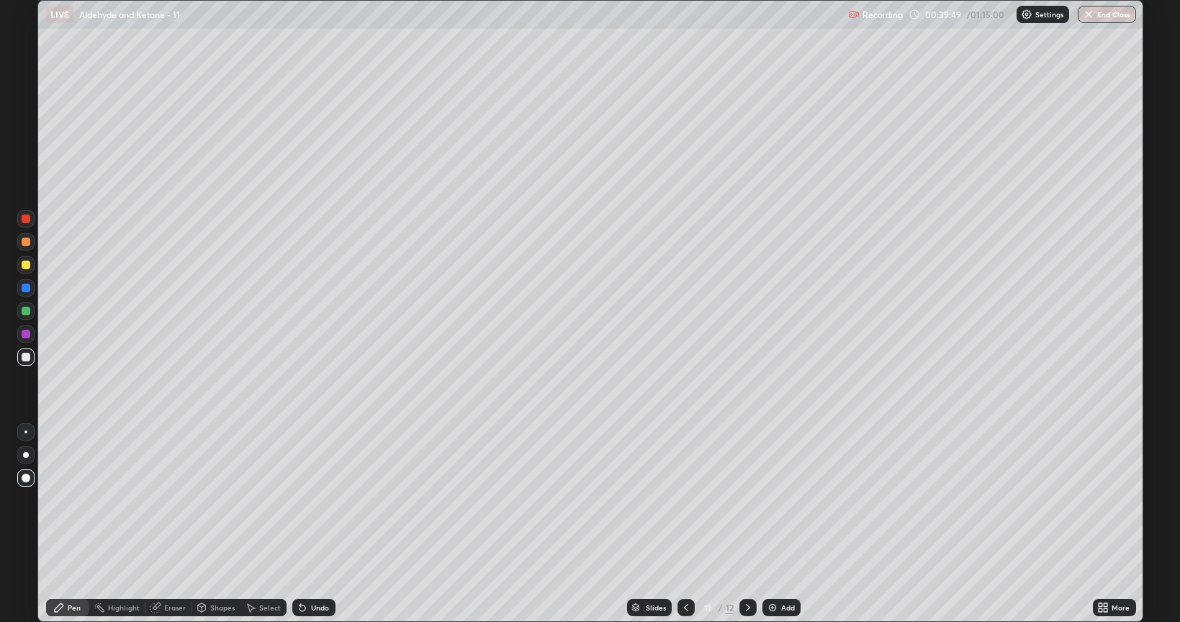
click at [33, 269] on div at bounding box center [25, 264] width 17 height 17
click at [685, 500] on icon at bounding box center [686, 608] width 12 height 12
click at [22, 242] on div at bounding box center [26, 242] width 9 height 9
click at [746, 500] on icon at bounding box center [748, 608] width 12 height 12
click at [24, 312] on div at bounding box center [26, 311] width 9 height 9
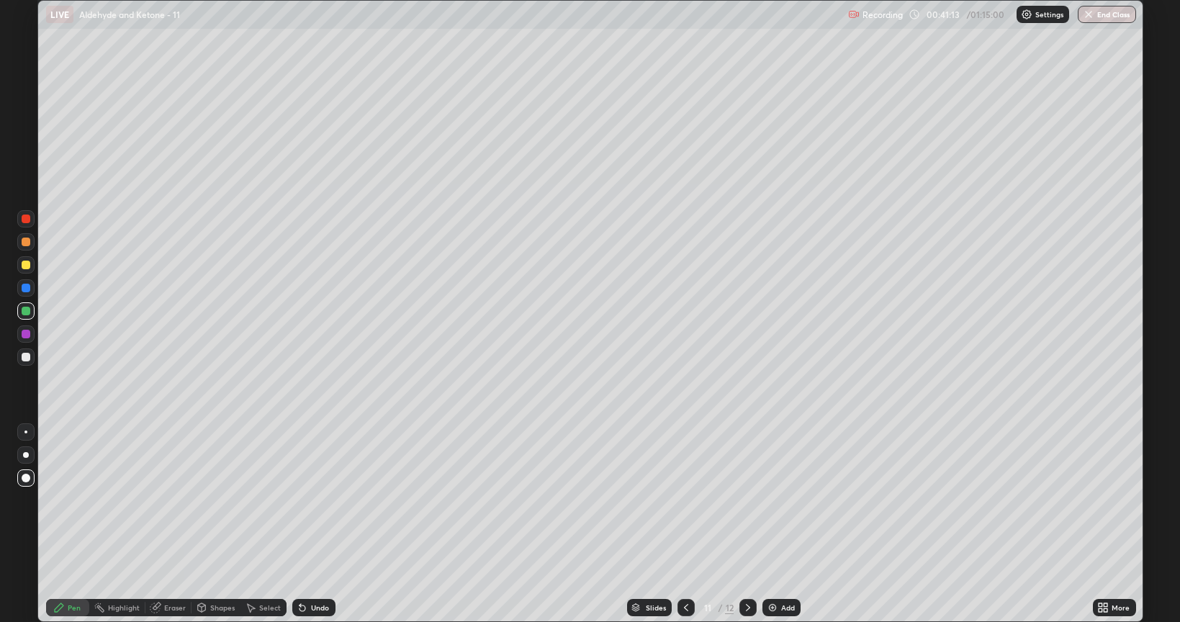
click at [27, 356] on div at bounding box center [26, 357] width 9 height 9
click at [26, 263] on div at bounding box center [26, 265] width 9 height 9
click at [24, 307] on div at bounding box center [26, 311] width 9 height 9
click at [28, 243] on div at bounding box center [26, 242] width 9 height 9
click at [27, 286] on div at bounding box center [26, 288] width 9 height 9
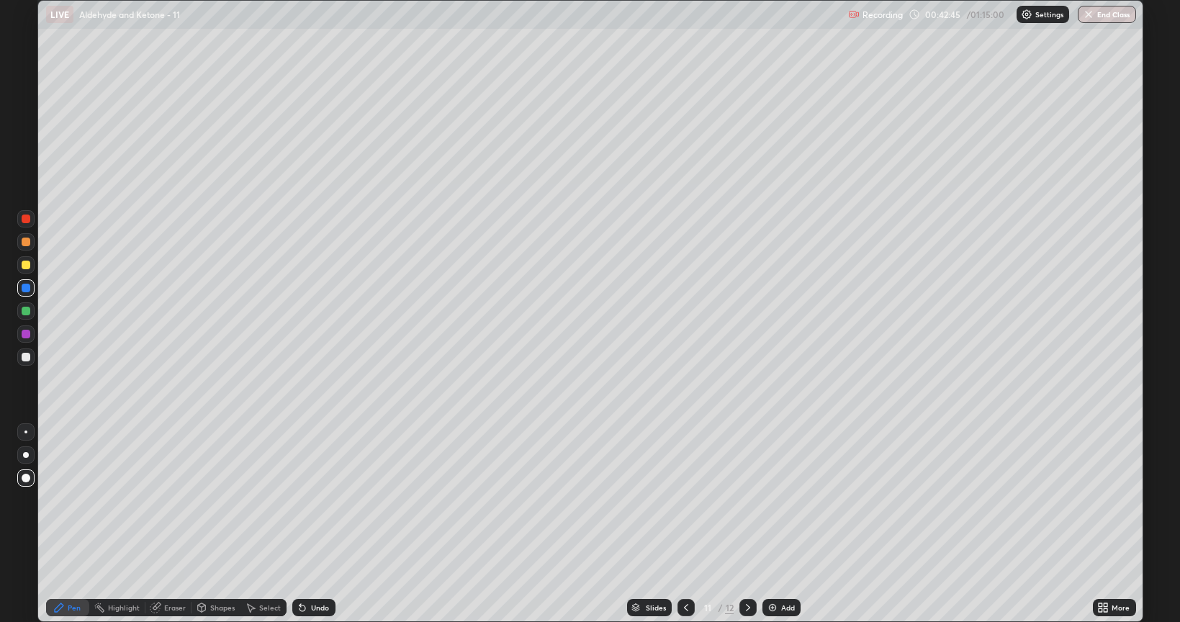
click at [174, 500] on div "Eraser" at bounding box center [168, 607] width 46 height 17
click at [78, 500] on div "Pen" at bounding box center [67, 607] width 43 height 17
click at [25, 264] on div at bounding box center [26, 265] width 9 height 9
click at [27, 289] on div at bounding box center [26, 288] width 9 height 9
click at [772, 500] on img at bounding box center [773, 608] width 12 height 12
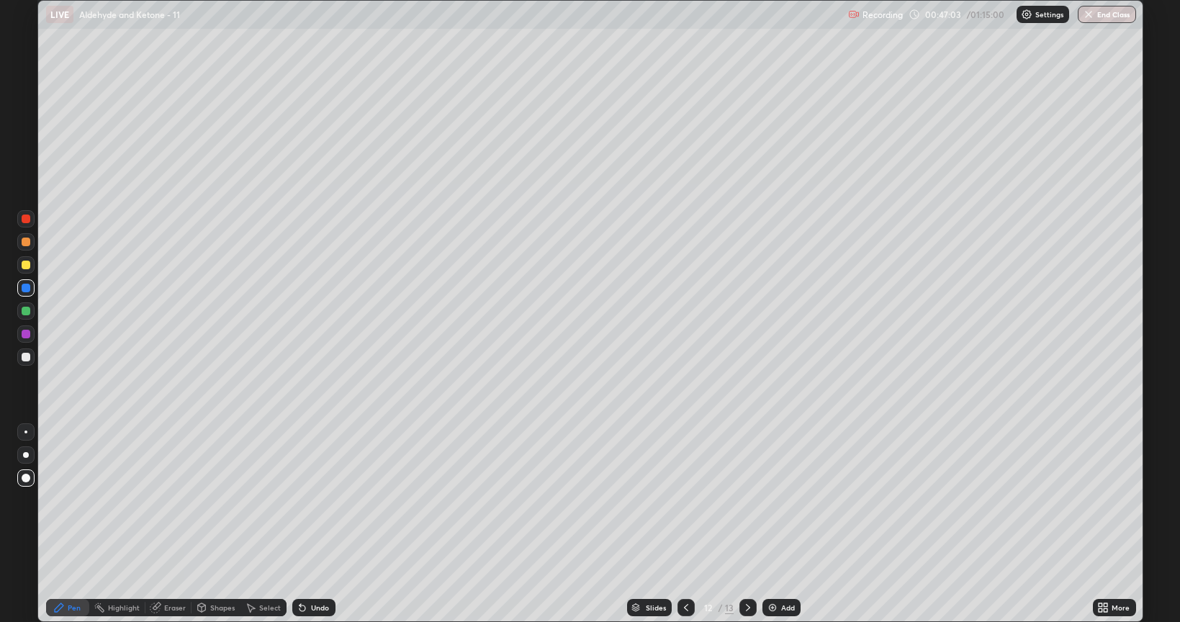
click at [25, 265] on div at bounding box center [26, 265] width 9 height 9
click at [24, 311] on div at bounding box center [26, 311] width 9 height 9
click at [27, 358] on div at bounding box center [26, 357] width 9 height 9
click at [687, 500] on icon at bounding box center [686, 608] width 12 height 12
click at [746, 500] on icon at bounding box center [748, 608] width 12 height 12
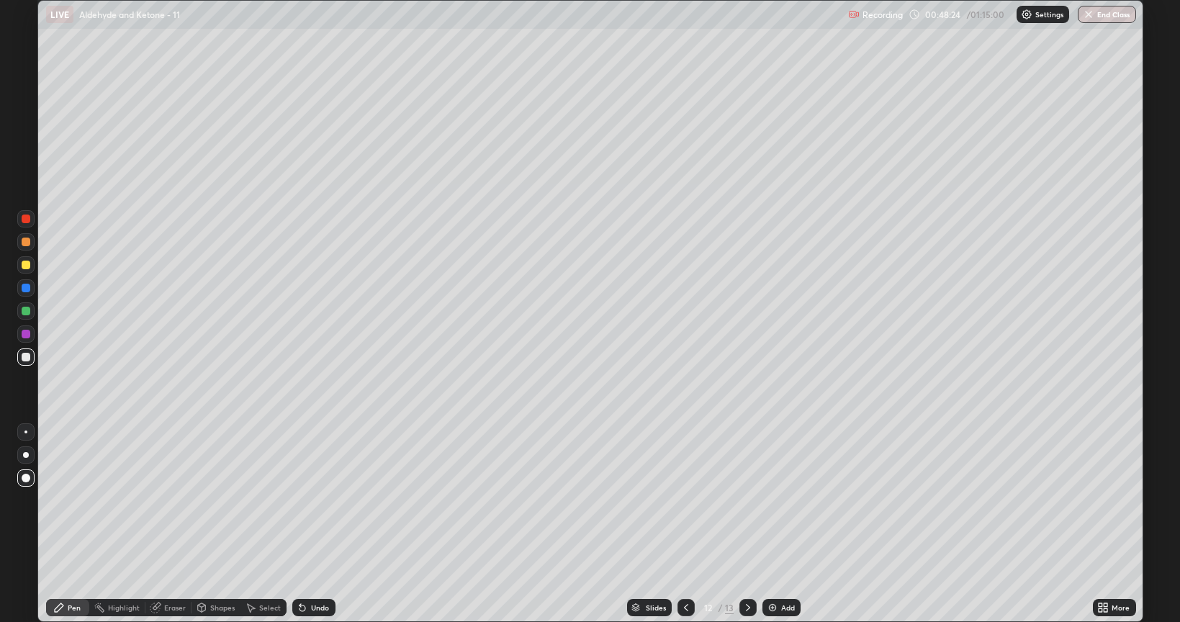
click at [25, 334] on div at bounding box center [26, 334] width 9 height 9
click at [26, 356] on div at bounding box center [26, 357] width 9 height 9
click at [28, 314] on div at bounding box center [26, 311] width 9 height 9
click at [771, 500] on img at bounding box center [773, 608] width 12 height 12
click at [27, 356] on div at bounding box center [26, 357] width 9 height 9
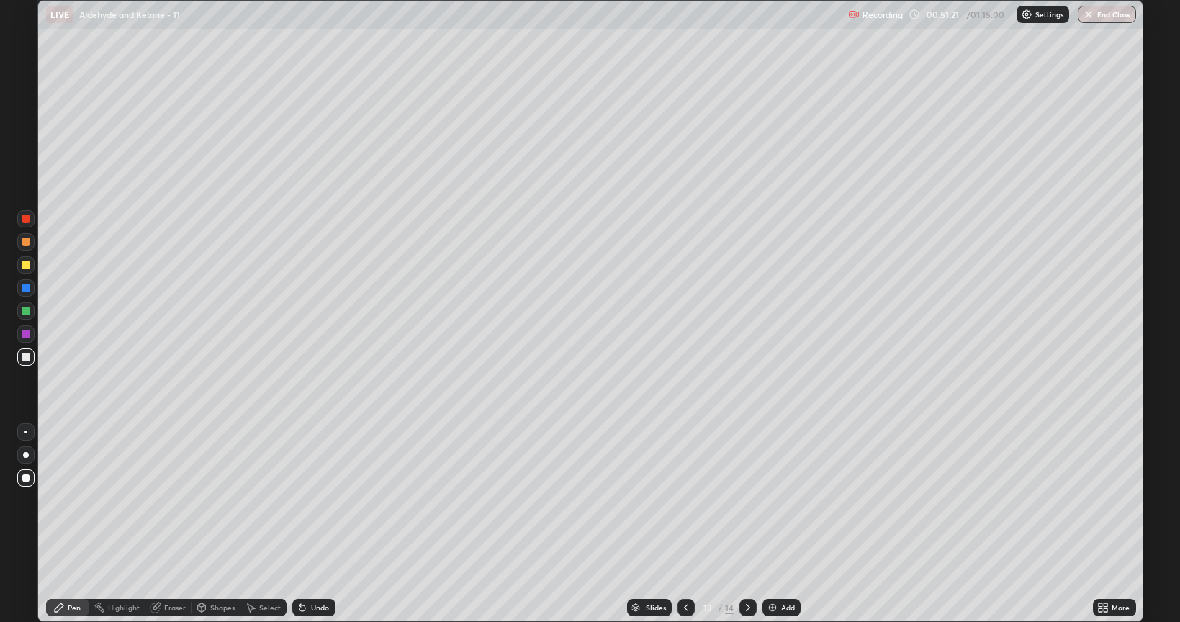
click at [294, 500] on div "Undo" at bounding box center [313, 607] width 43 height 17
click at [28, 268] on div at bounding box center [26, 265] width 9 height 9
click at [29, 310] on div at bounding box center [26, 311] width 9 height 9
click at [27, 337] on div at bounding box center [26, 334] width 9 height 9
click at [220, 500] on div "Shapes" at bounding box center [222, 607] width 24 height 7
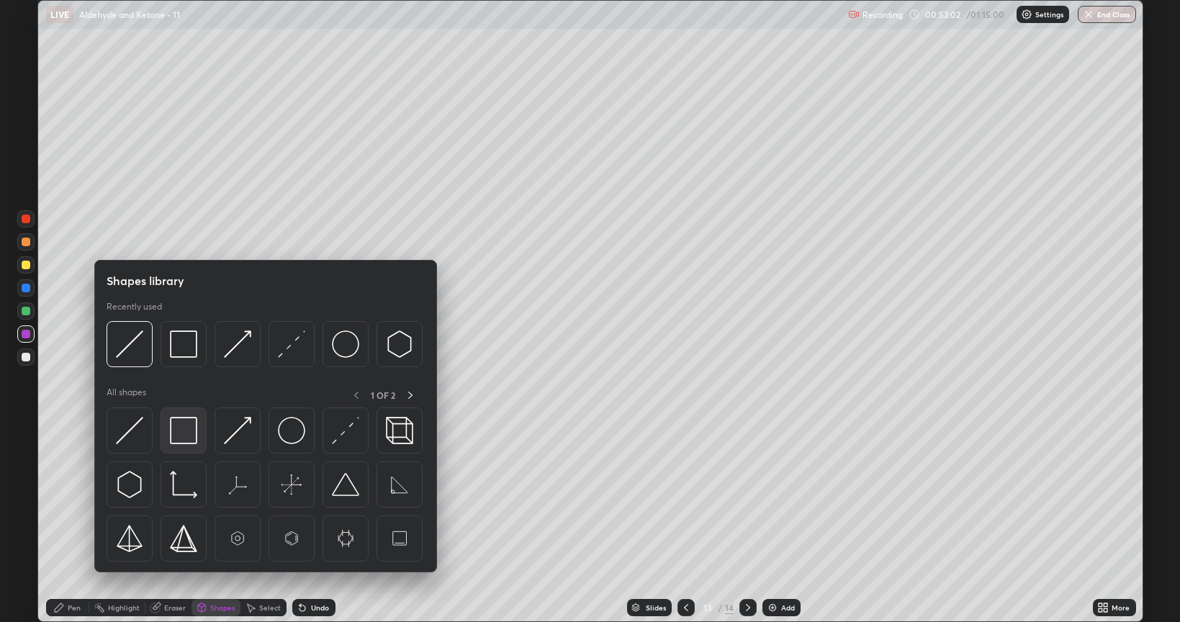
click at [179, 428] on img at bounding box center [183, 430] width 27 height 27
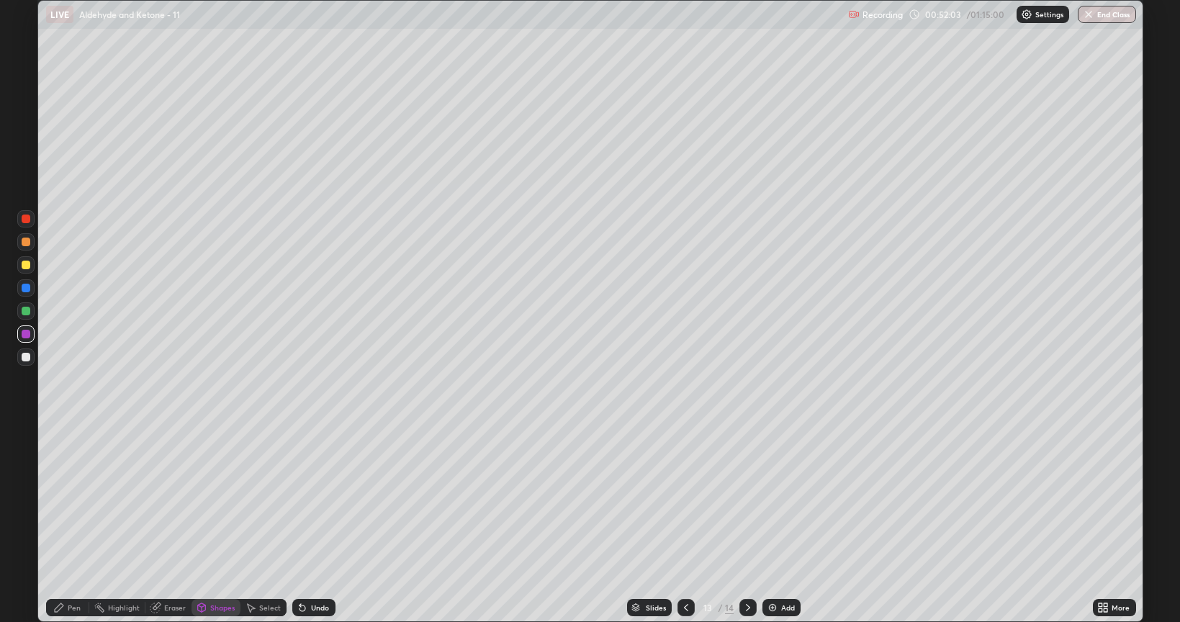
click at [25, 290] on div at bounding box center [26, 288] width 9 height 9
click at [24, 241] on div at bounding box center [26, 242] width 9 height 9
click at [774, 500] on img at bounding box center [773, 608] width 12 height 12
click at [24, 357] on div at bounding box center [26, 357] width 9 height 9
click at [73, 500] on div "Pen" at bounding box center [74, 607] width 13 height 7
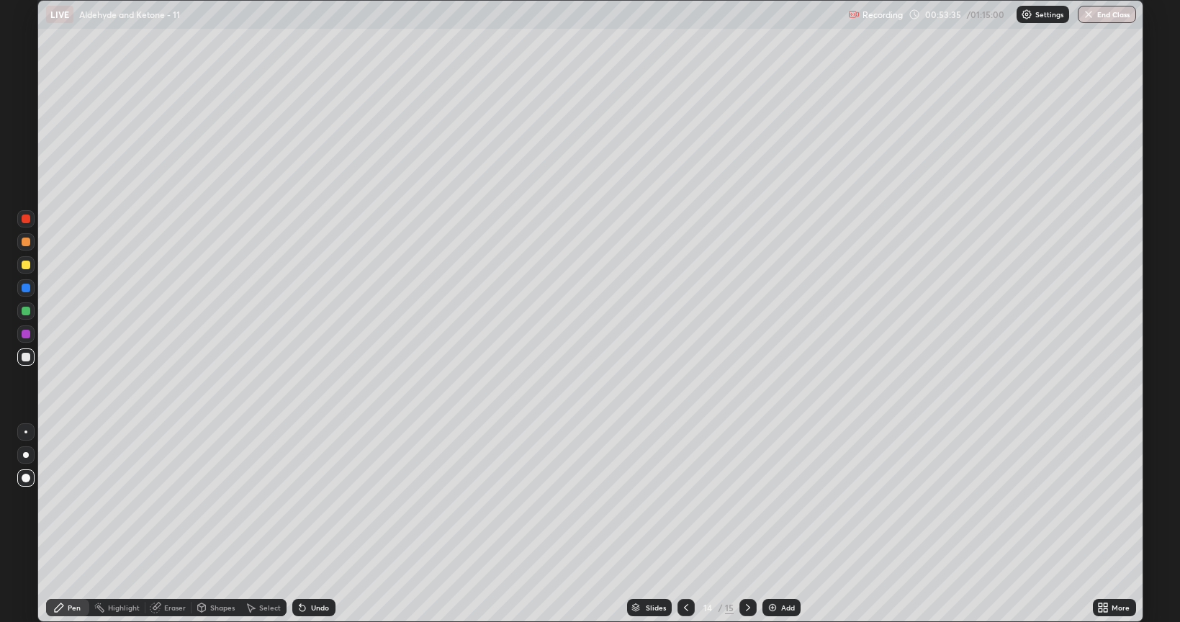
click at [27, 264] on div at bounding box center [26, 265] width 9 height 9
click at [24, 354] on div at bounding box center [26, 357] width 9 height 9
click at [27, 266] on div at bounding box center [26, 265] width 9 height 9
click at [770, 500] on img at bounding box center [773, 608] width 12 height 12
click at [27, 360] on div at bounding box center [26, 357] width 9 height 9
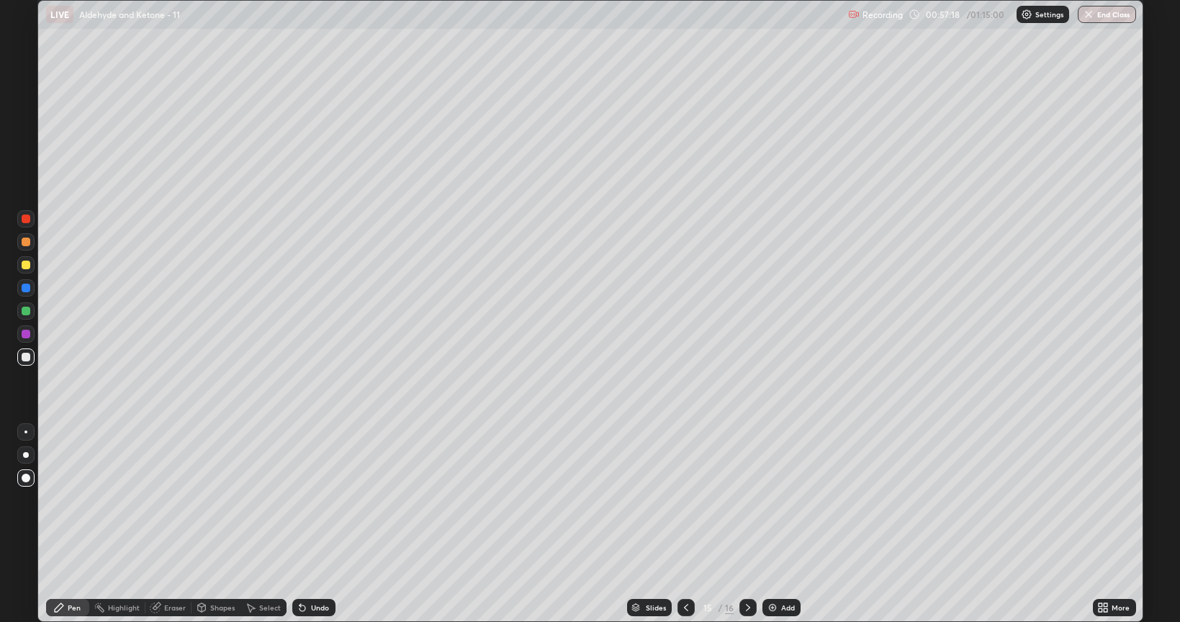
click at [219, 500] on div "Shapes" at bounding box center [222, 607] width 24 height 7
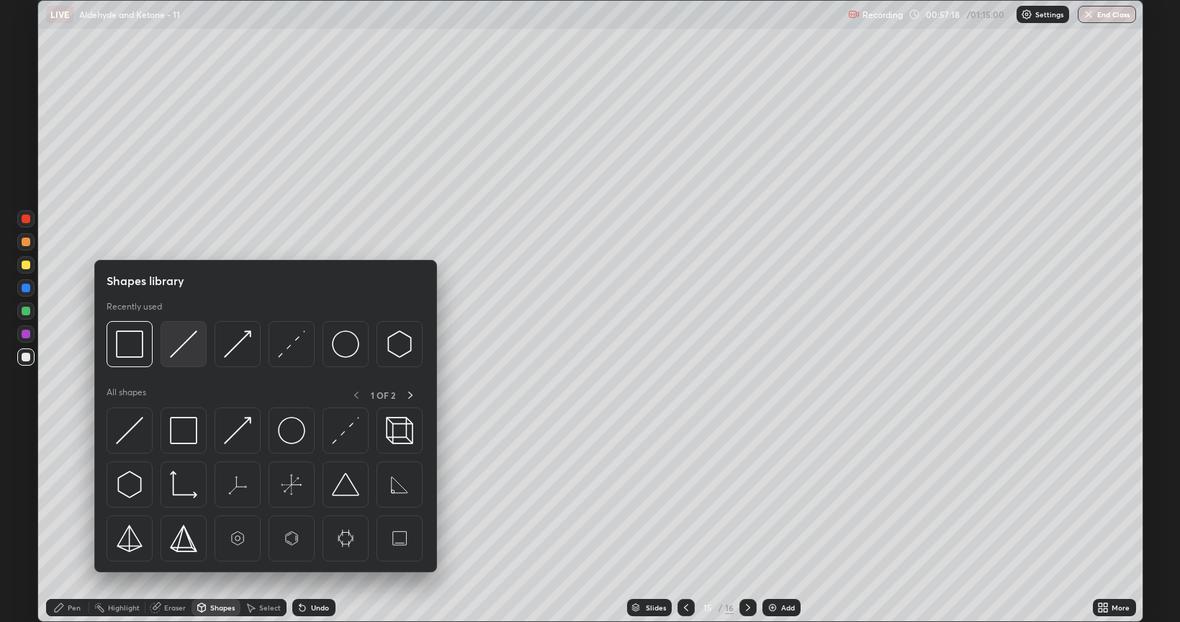
click at [187, 338] on img at bounding box center [183, 343] width 27 height 27
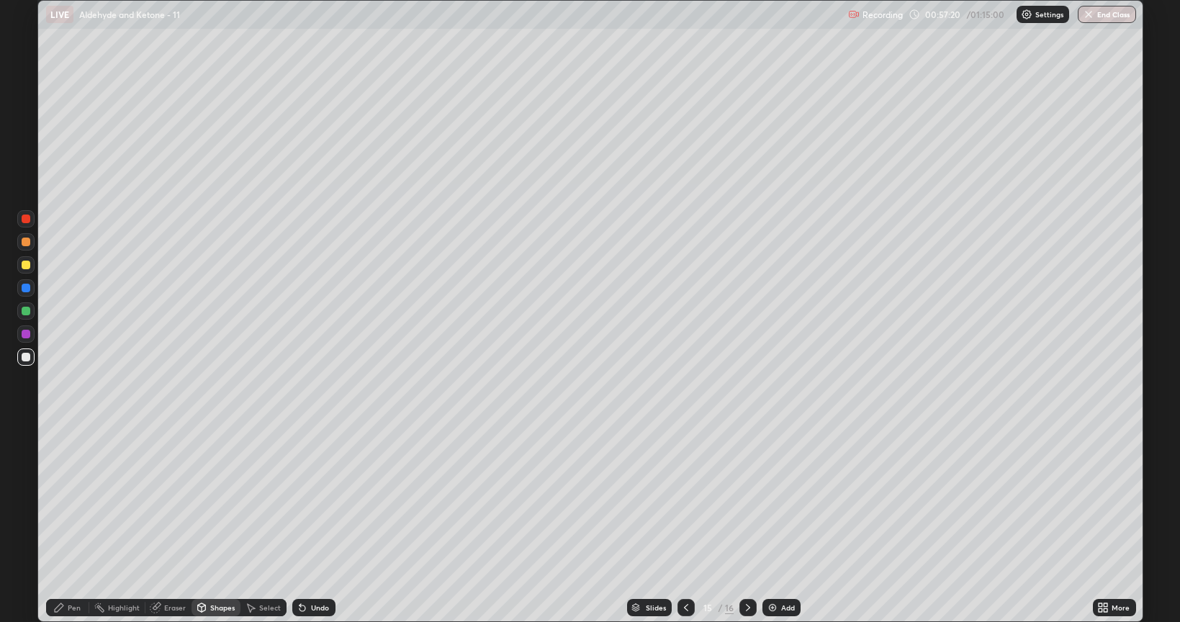
click at [24, 265] on div at bounding box center [26, 265] width 9 height 9
click at [27, 244] on div at bounding box center [26, 242] width 9 height 9
click at [74, 500] on div "Pen" at bounding box center [74, 607] width 13 height 7
click at [24, 355] on div at bounding box center [26, 357] width 9 height 9
click at [24, 263] on div at bounding box center [26, 265] width 9 height 9
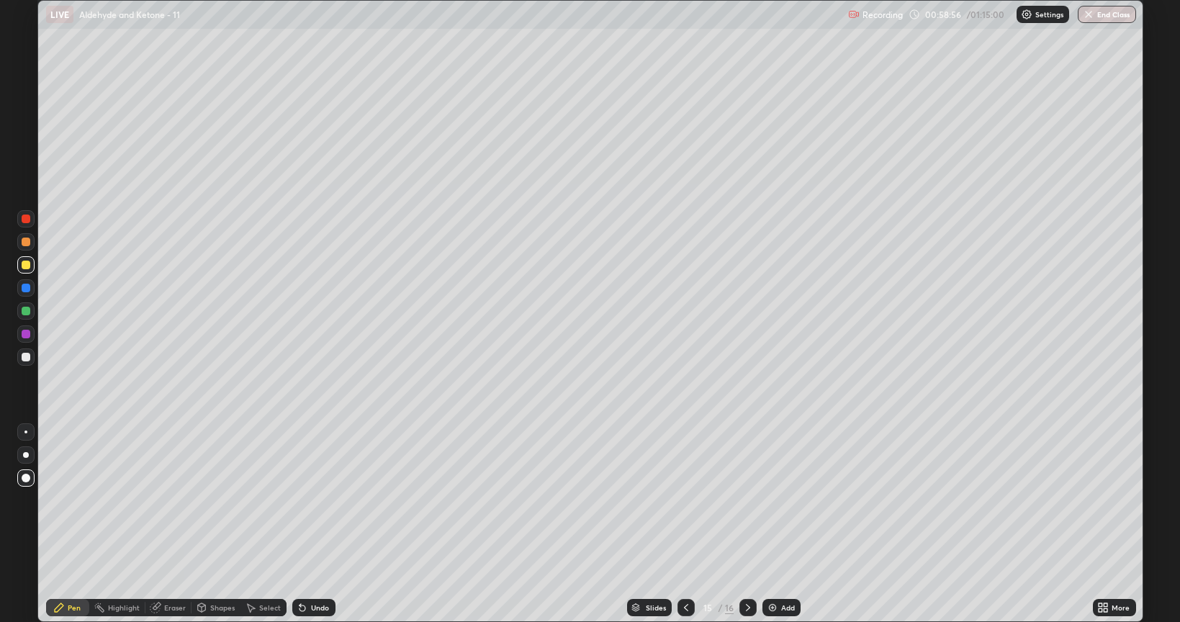
click at [25, 311] on div at bounding box center [26, 311] width 9 height 9
click at [1142, 150] on div "Setting up your live class" at bounding box center [590, 311] width 1106 height 622
click at [1145, 341] on div "Setting up your live class" at bounding box center [590, 311] width 1180 height 622
click at [311, 500] on div "Undo" at bounding box center [320, 607] width 18 height 7
click at [307, 500] on div "Undo" at bounding box center [313, 607] width 43 height 17
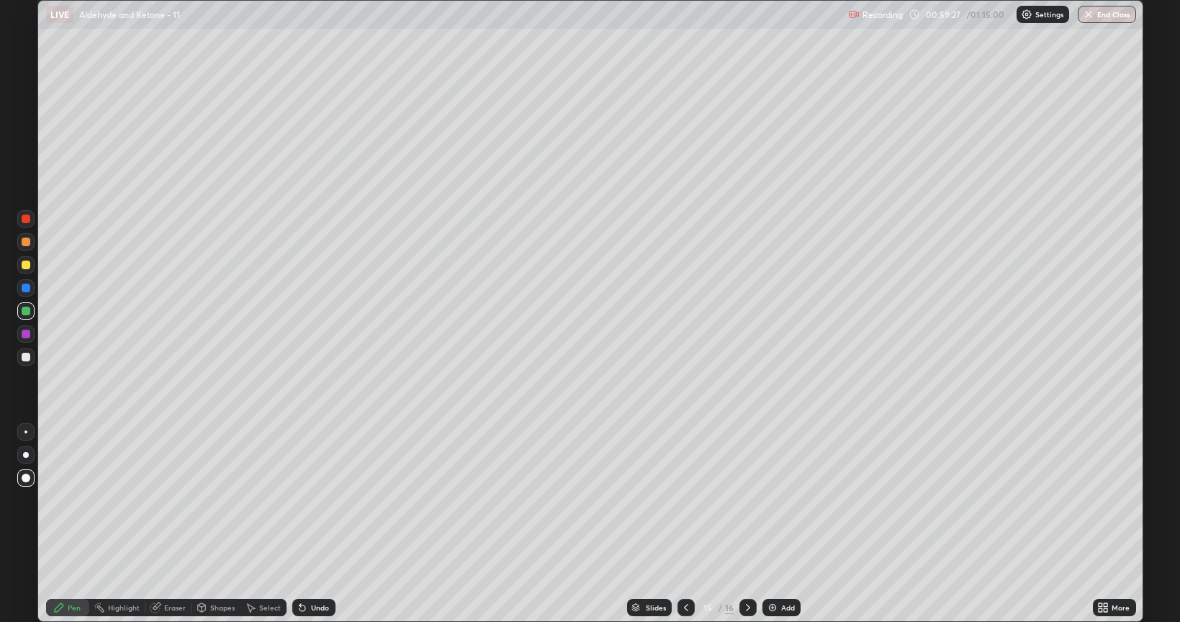
click at [310, 500] on div "Undo" at bounding box center [313, 607] width 43 height 17
click at [312, 500] on div "Undo" at bounding box center [320, 607] width 18 height 7
click at [316, 500] on div "Undo" at bounding box center [320, 607] width 18 height 7
click at [312, 500] on div "Undo" at bounding box center [320, 607] width 18 height 7
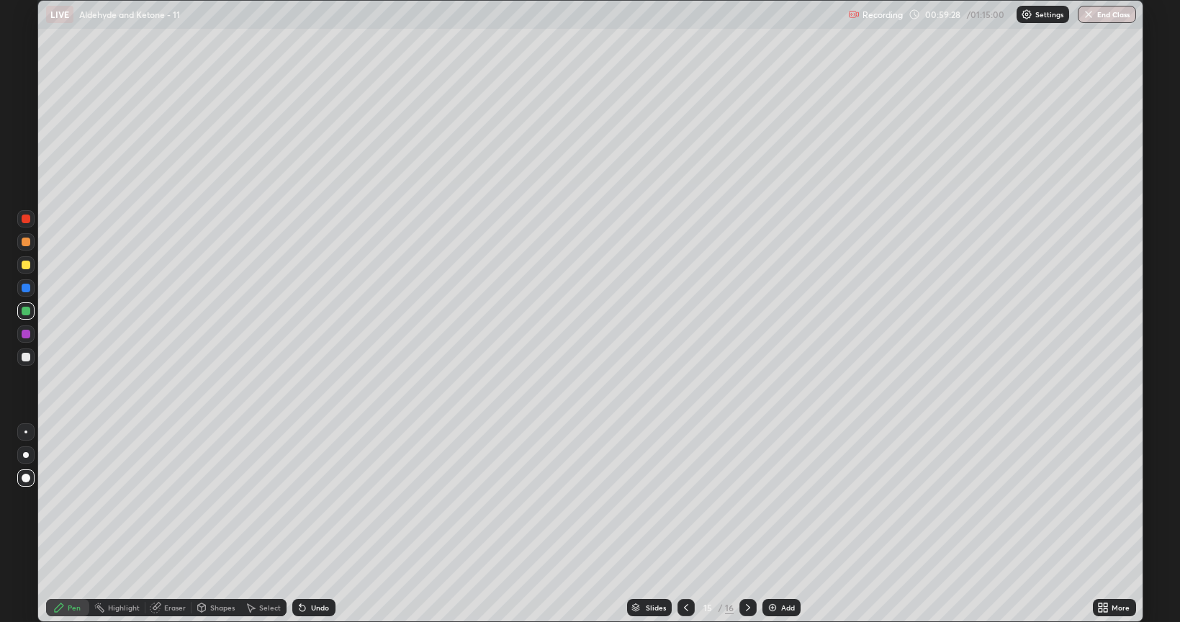
click at [312, 500] on div "Undo" at bounding box center [313, 607] width 43 height 17
click at [301, 500] on icon at bounding box center [302, 608] width 6 height 6
click at [297, 500] on icon at bounding box center [303, 608] width 12 height 12
click at [299, 500] on icon at bounding box center [303, 608] width 12 height 12
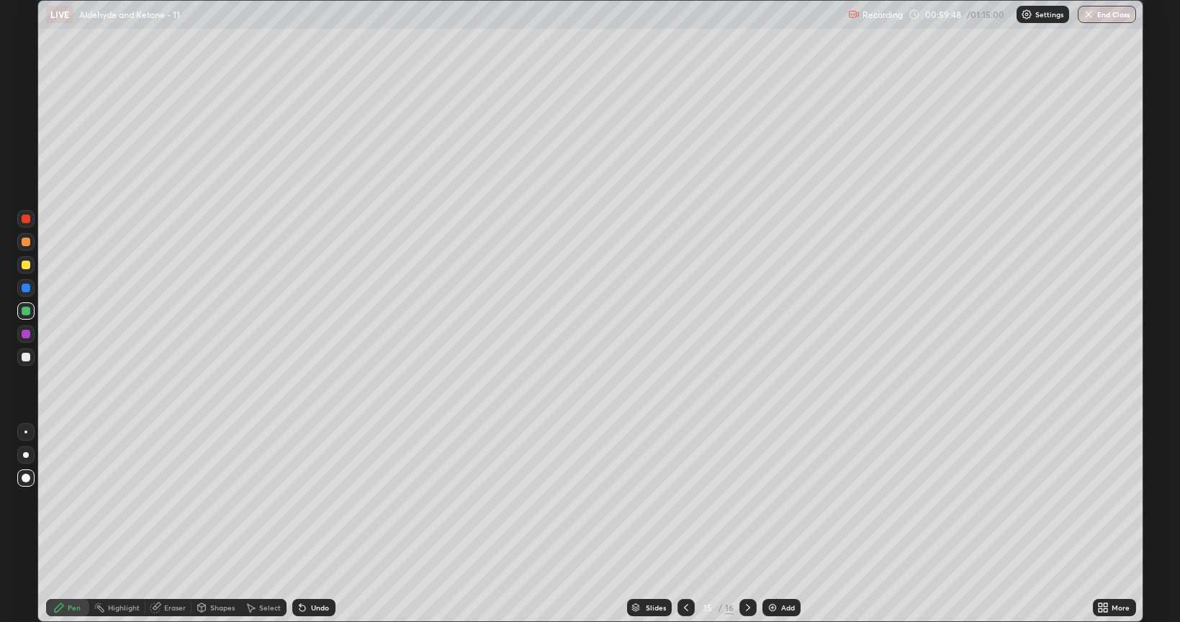
click at [297, 500] on icon at bounding box center [303, 608] width 12 height 12
click at [302, 500] on icon at bounding box center [303, 608] width 12 height 12
click at [301, 500] on icon at bounding box center [302, 608] width 6 height 6
click at [300, 500] on icon at bounding box center [302, 608] width 6 height 6
click at [301, 500] on icon at bounding box center [302, 608] width 6 height 6
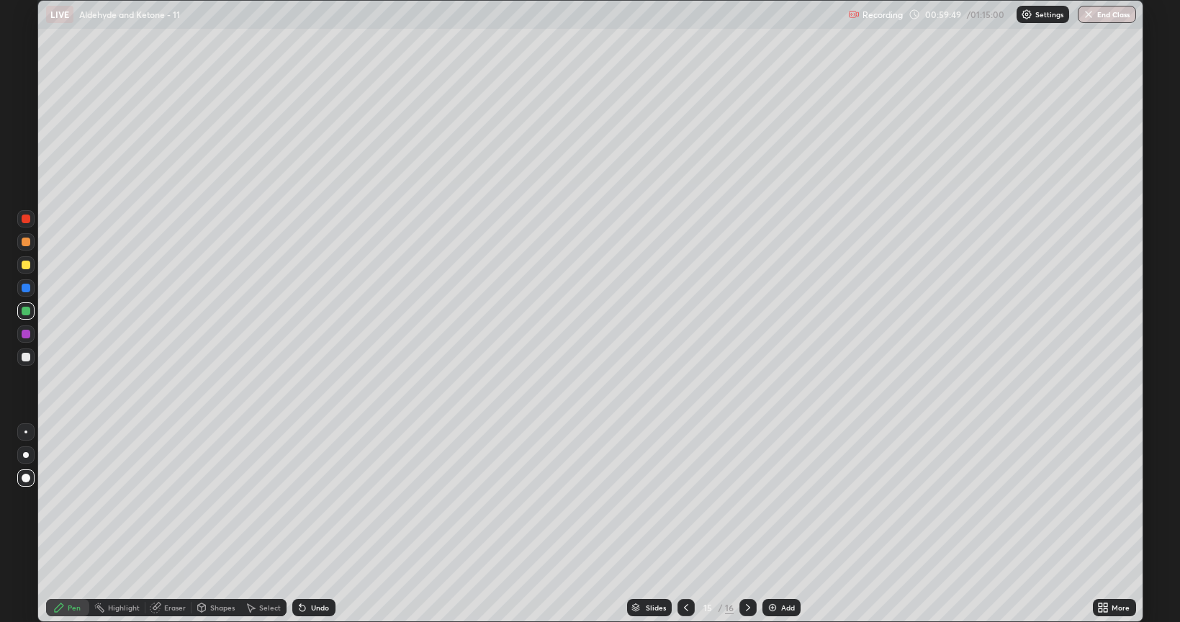
click at [299, 500] on icon at bounding box center [302, 608] width 6 height 6
click at [294, 500] on div "Undo" at bounding box center [313, 607] width 43 height 17
click at [297, 500] on icon at bounding box center [303, 608] width 12 height 12
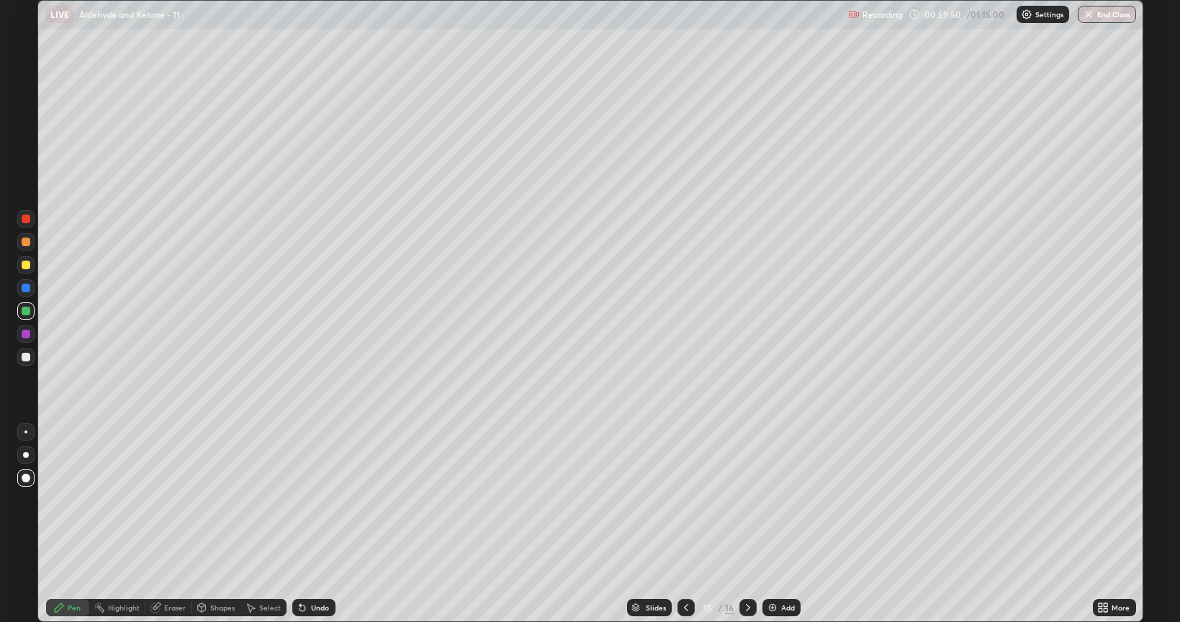
click at [294, 500] on div "Undo" at bounding box center [313, 607] width 43 height 17
click at [297, 500] on icon at bounding box center [303, 608] width 12 height 12
click at [301, 500] on icon at bounding box center [303, 608] width 12 height 12
click at [304, 500] on icon at bounding box center [303, 608] width 12 height 12
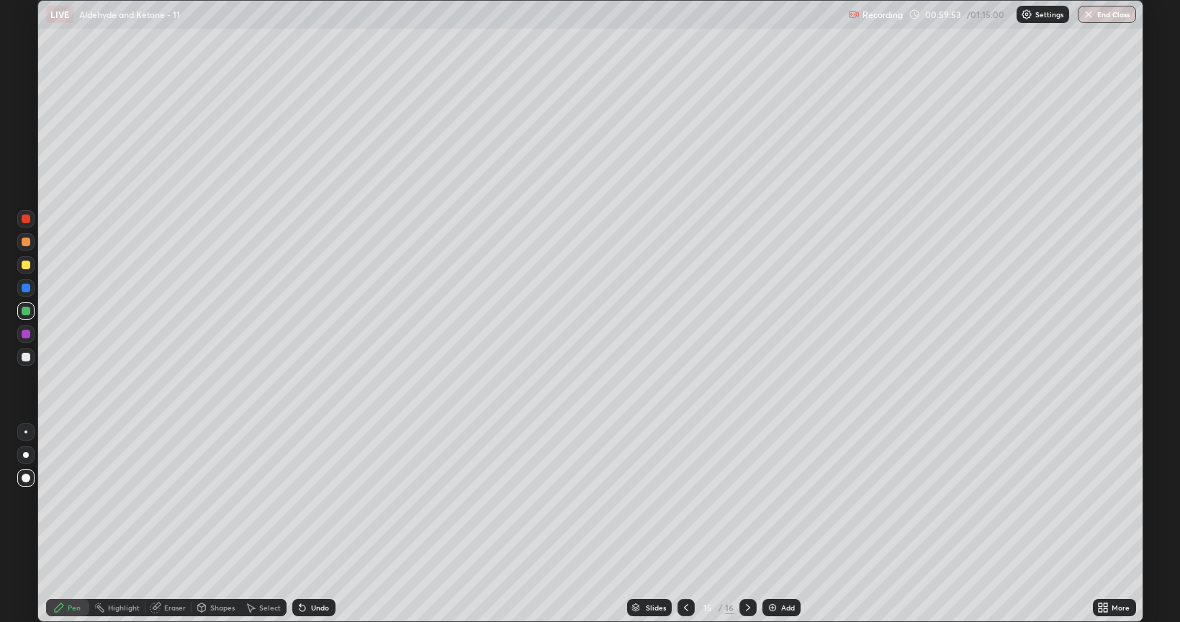
click at [305, 500] on icon at bounding box center [303, 608] width 12 height 12
click at [303, 500] on icon at bounding box center [302, 608] width 6 height 6
click at [301, 500] on icon at bounding box center [302, 608] width 6 height 6
click at [297, 500] on icon at bounding box center [303, 608] width 12 height 12
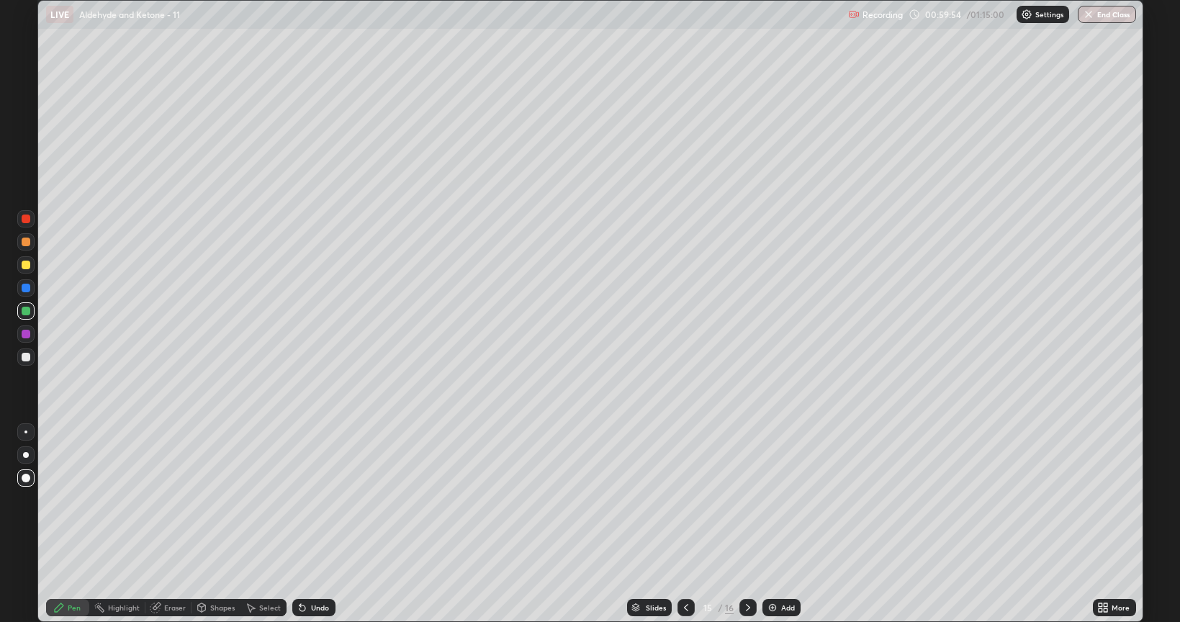
click at [297, 500] on icon at bounding box center [303, 608] width 12 height 12
click at [292, 500] on div "Undo" at bounding box center [313, 607] width 43 height 17
click at [288, 500] on div "Undo" at bounding box center [311, 607] width 49 height 29
click at [287, 500] on div "Undo" at bounding box center [311, 607] width 49 height 29
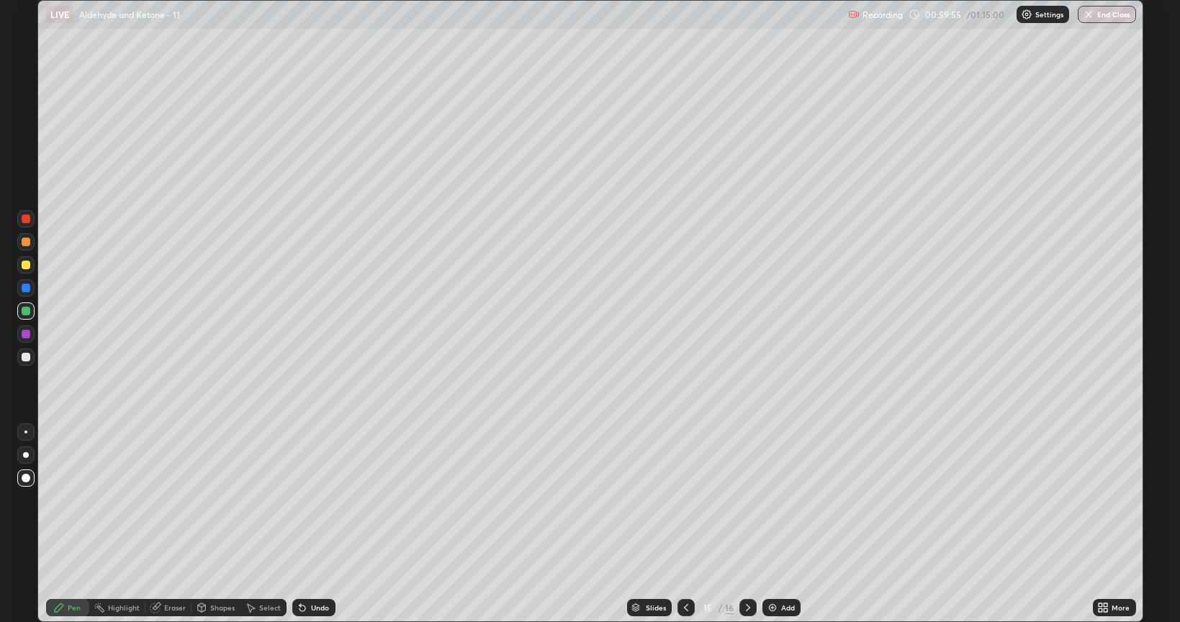
click at [287, 500] on div "Undo" at bounding box center [311, 607] width 49 height 29
click at [288, 500] on div "Undo" at bounding box center [311, 607] width 49 height 29
click at [287, 500] on div "Undo" at bounding box center [311, 607] width 49 height 29
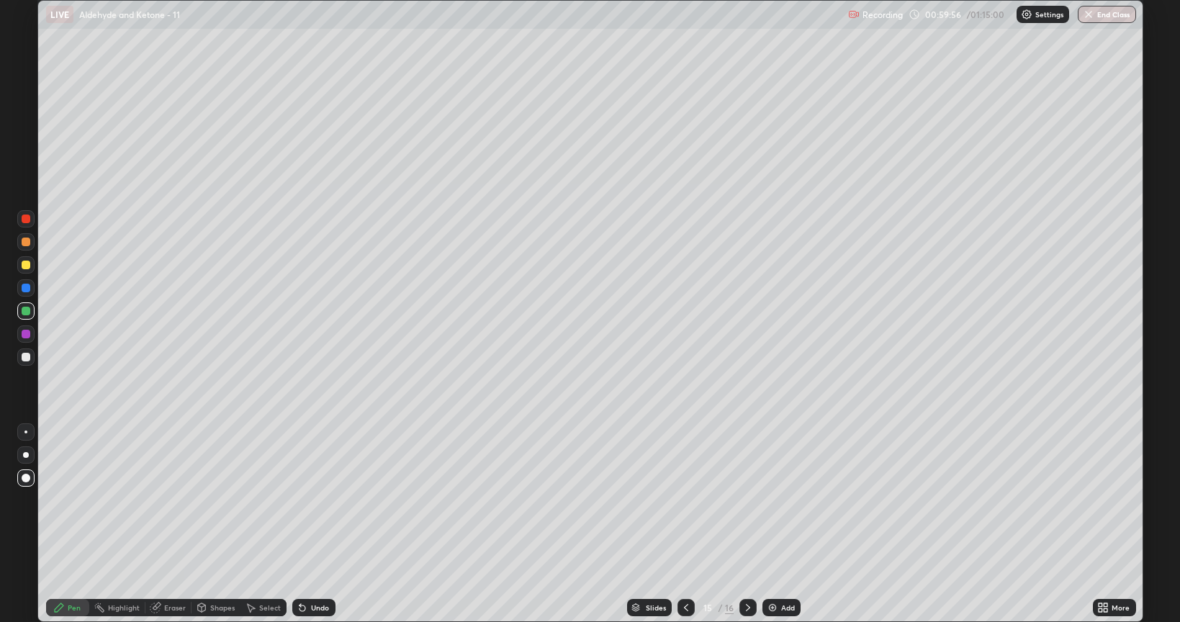
click at [287, 500] on div "Undo" at bounding box center [311, 607] width 49 height 29
click at [283, 500] on div "Select" at bounding box center [263, 607] width 46 height 29
click at [283, 500] on div "Select" at bounding box center [263, 607] width 46 height 17
click at [284, 500] on div "Select" at bounding box center [263, 607] width 46 height 29
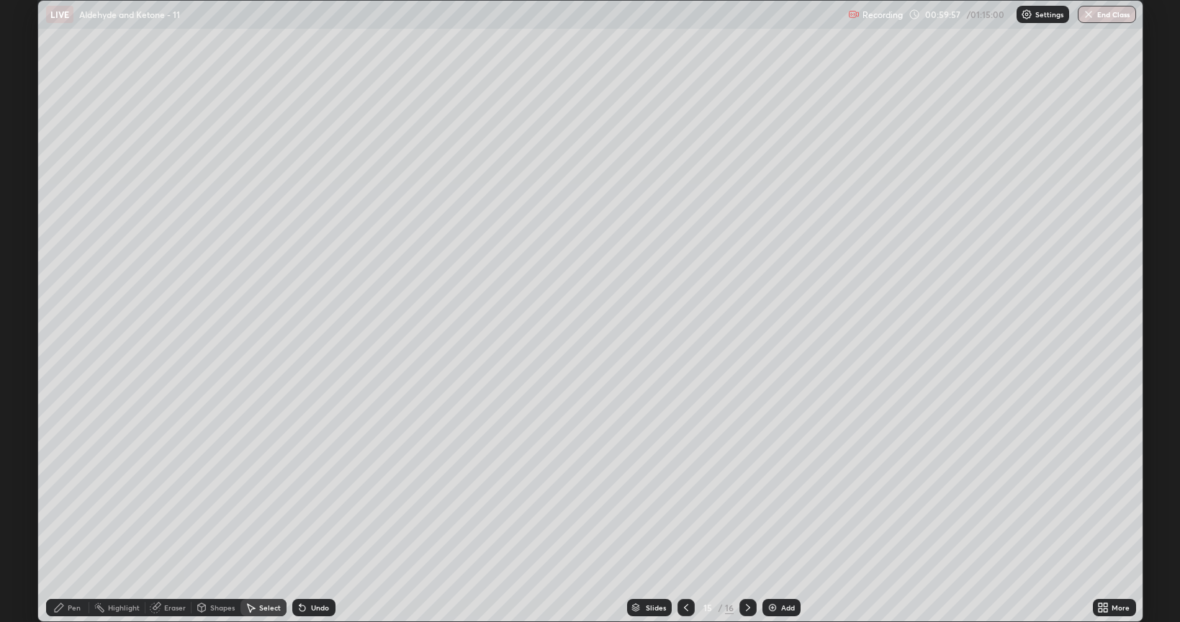
click at [287, 500] on div "Undo" at bounding box center [311, 607] width 49 height 29
click at [282, 500] on div "Select" at bounding box center [263, 607] width 46 height 17
click at [281, 500] on div "Select" at bounding box center [263, 607] width 46 height 29
click at [280, 500] on div "Select" at bounding box center [263, 607] width 46 height 29
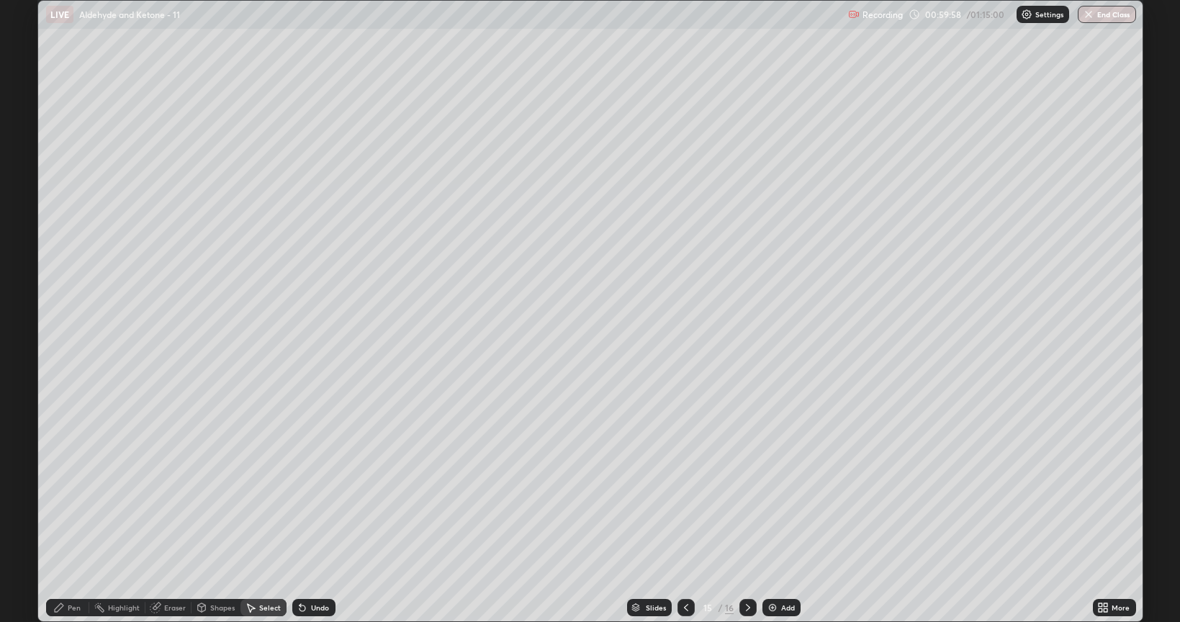
click at [281, 500] on div "Select" at bounding box center [263, 607] width 46 height 29
click at [284, 500] on div "Select" at bounding box center [263, 607] width 46 height 29
click at [297, 500] on icon at bounding box center [303, 608] width 12 height 12
click at [299, 500] on icon at bounding box center [302, 608] width 6 height 6
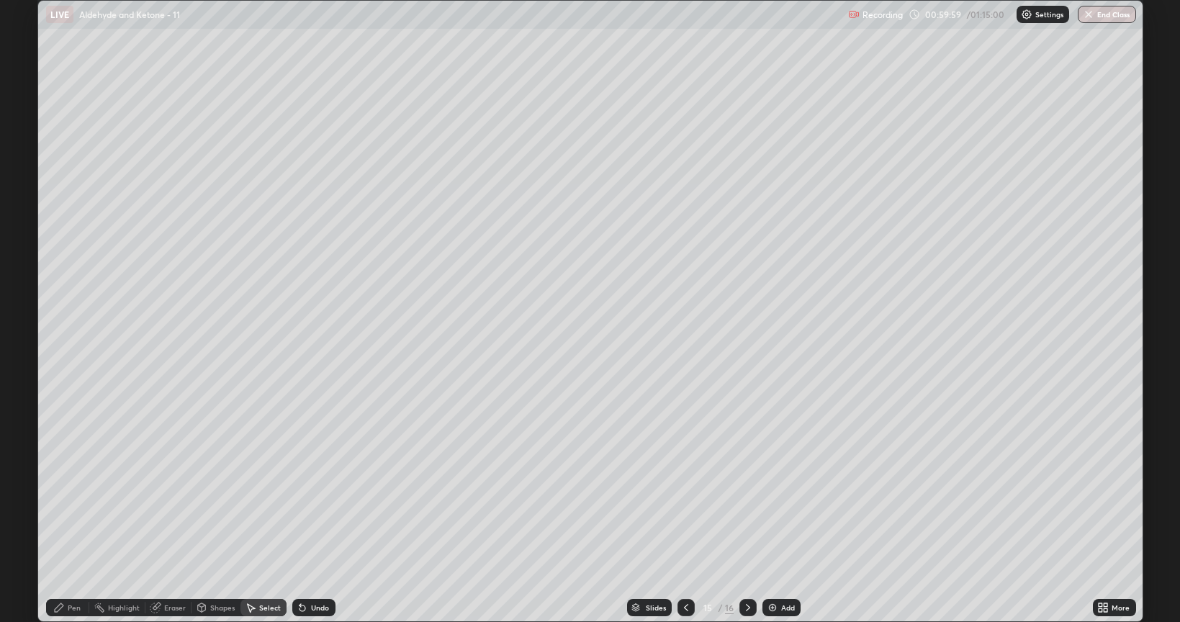
click at [297, 500] on icon at bounding box center [303, 608] width 12 height 12
click at [299, 500] on icon at bounding box center [302, 608] width 6 height 6
click at [297, 500] on icon at bounding box center [303, 608] width 12 height 12
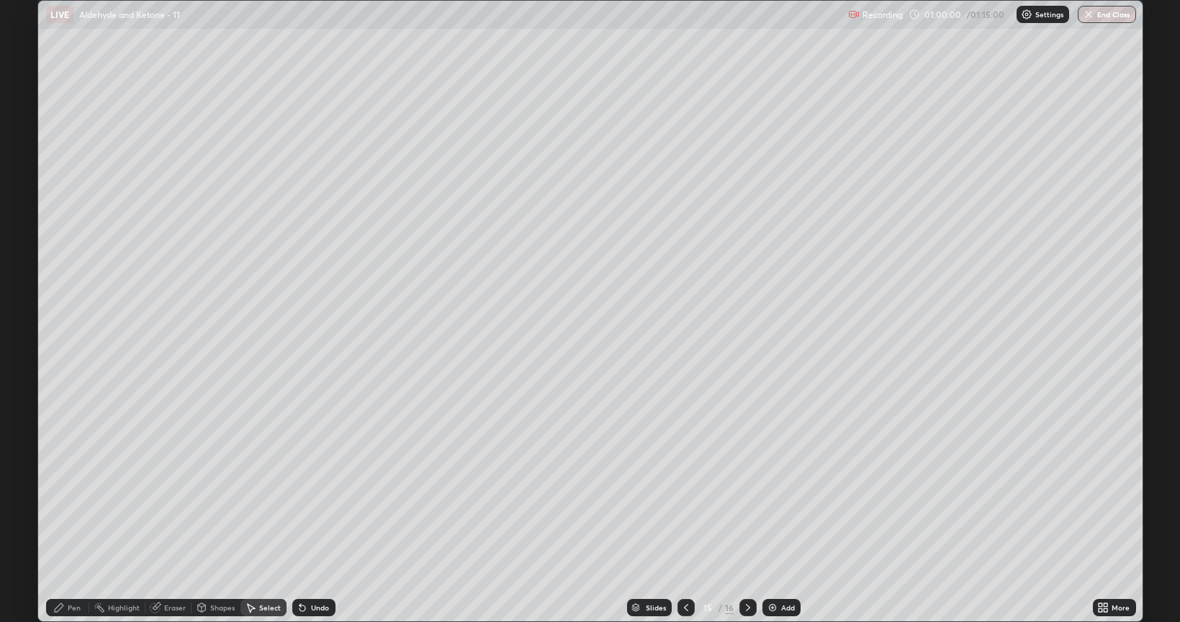
click at [297, 500] on icon at bounding box center [303, 608] width 12 height 12
click at [299, 500] on icon at bounding box center [302, 608] width 6 height 6
click at [297, 500] on icon at bounding box center [303, 608] width 12 height 12
click at [294, 500] on div "Undo" at bounding box center [313, 607] width 43 height 17
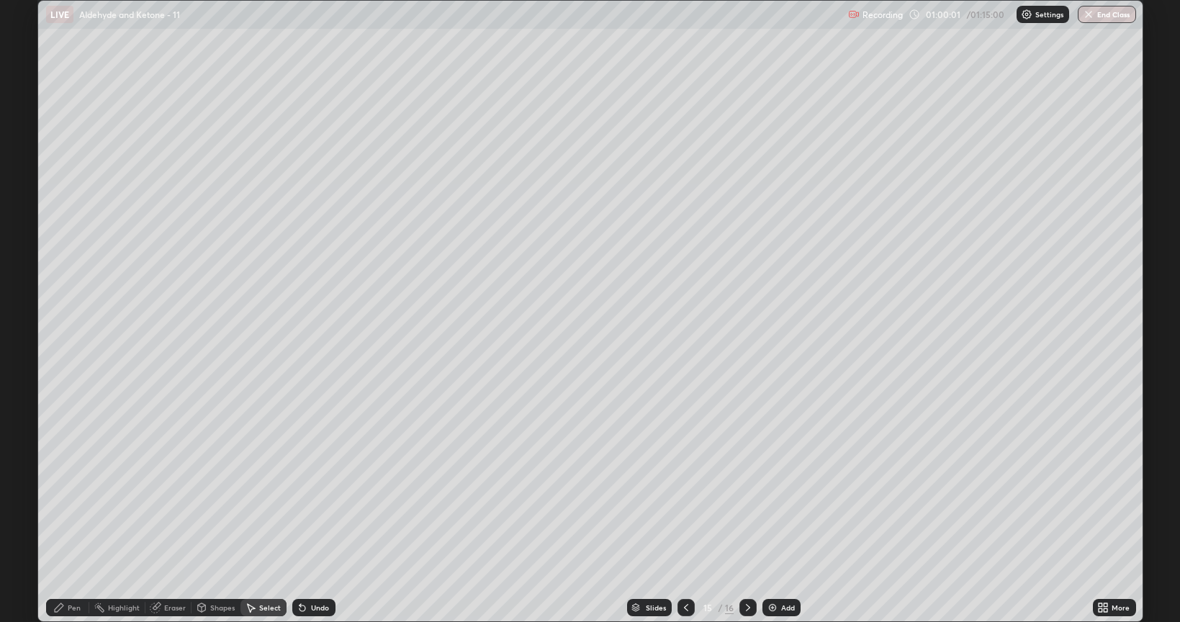
click at [293, 500] on div "Undo" at bounding box center [313, 607] width 43 height 17
click at [292, 500] on div "Undo" at bounding box center [313, 607] width 43 height 17
click at [294, 500] on div "Undo" at bounding box center [313, 607] width 43 height 17
click at [297, 500] on icon at bounding box center [303, 608] width 12 height 12
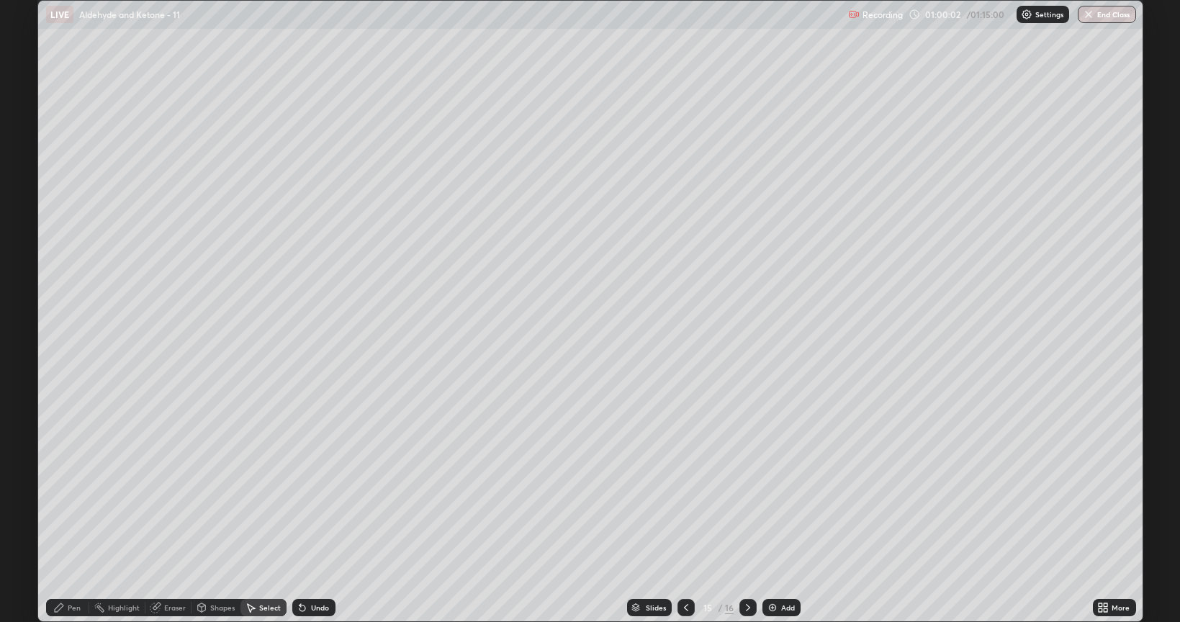
click at [294, 500] on div "Undo" at bounding box center [313, 607] width 43 height 17
click at [292, 500] on div "Undo" at bounding box center [313, 607] width 43 height 17
click at [295, 500] on div "Undo" at bounding box center [313, 607] width 43 height 17
click at [299, 500] on icon at bounding box center [303, 608] width 12 height 12
click at [301, 500] on icon at bounding box center [302, 608] width 6 height 6
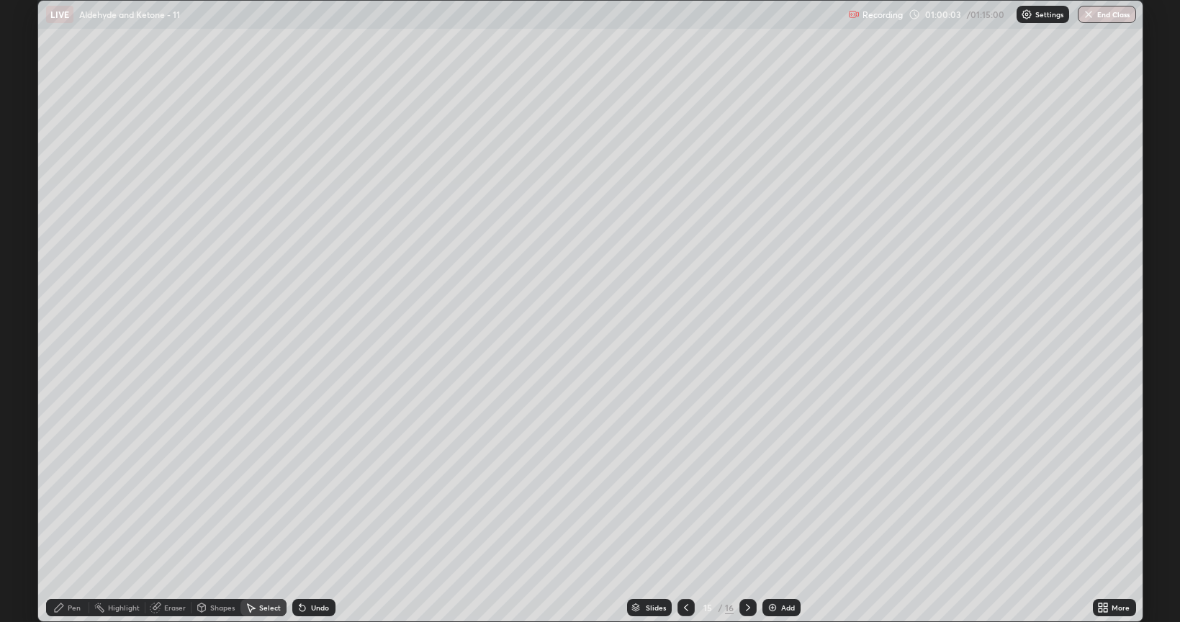
click at [299, 500] on icon at bounding box center [302, 608] width 6 height 6
click at [297, 500] on icon at bounding box center [303, 608] width 12 height 12
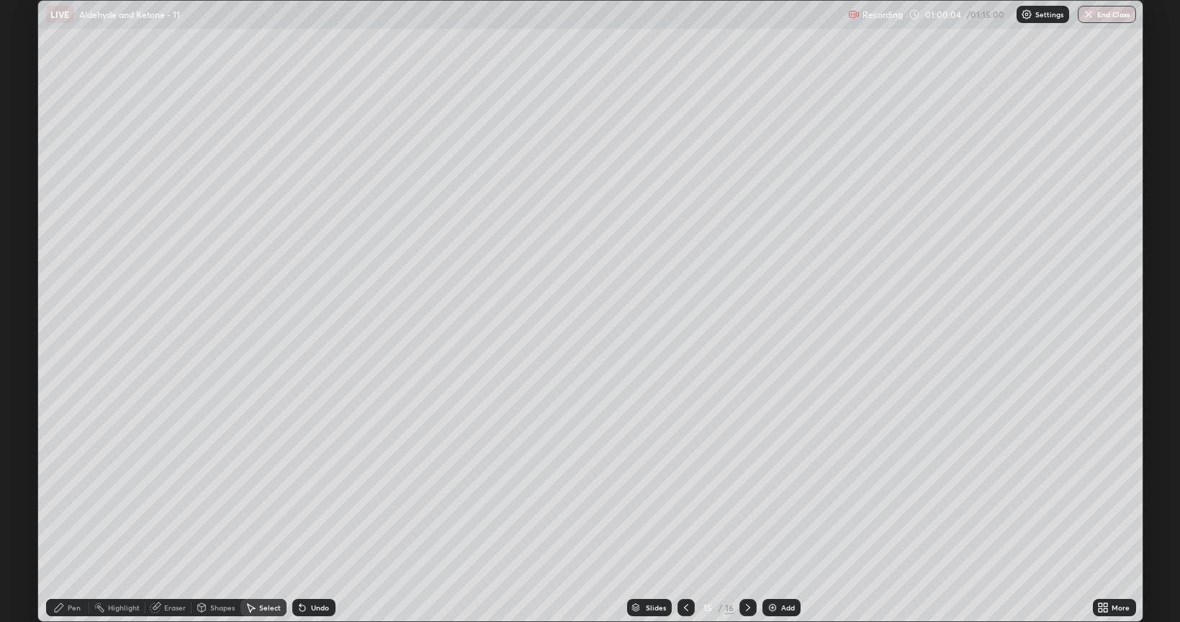
click at [297, 500] on icon at bounding box center [303, 608] width 12 height 12
click at [294, 500] on div "Undo" at bounding box center [313, 607] width 43 height 17
click at [297, 500] on icon at bounding box center [303, 608] width 12 height 12
click at [295, 500] on div "Undo" at bounding box center [313, 607] width 43 height 17
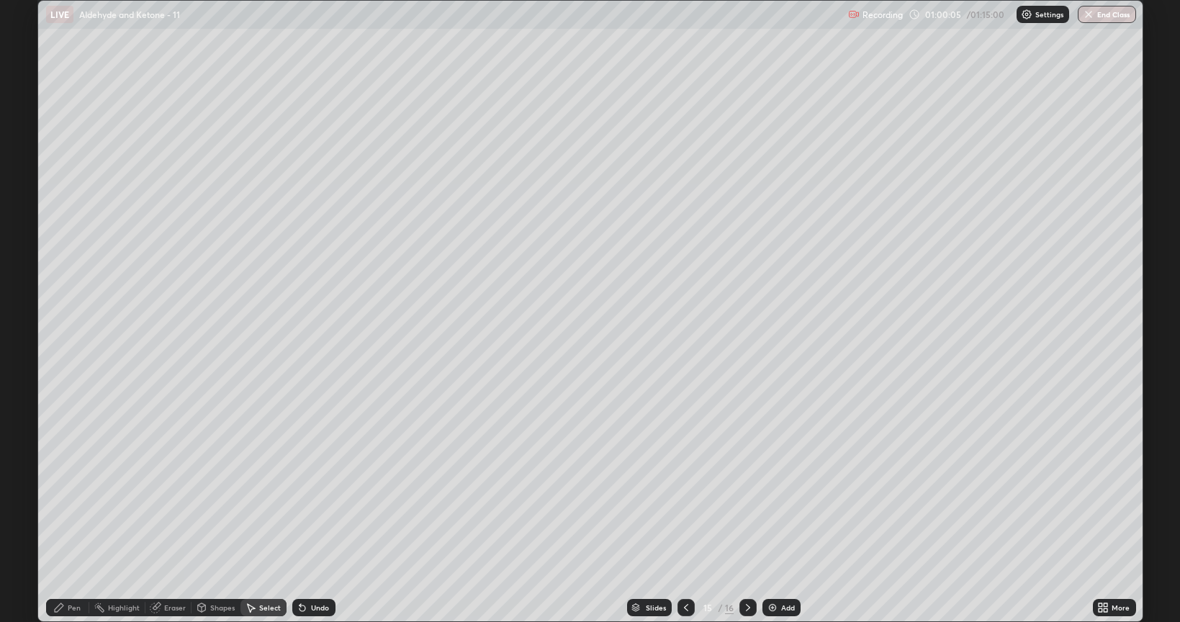
click at [297, 500] on icon at bounding box center [303, 608] width 12 height 12
click at [294, 500] on div "Undo" at bounding box center [313, 607] width 43 height 17
click at [295, 500] on div "Undo" at bounding box center [313, 607] width 43 height 17
click at [294, 500] on div "Undo" at bounding box center [311, 607] width 49 height 29
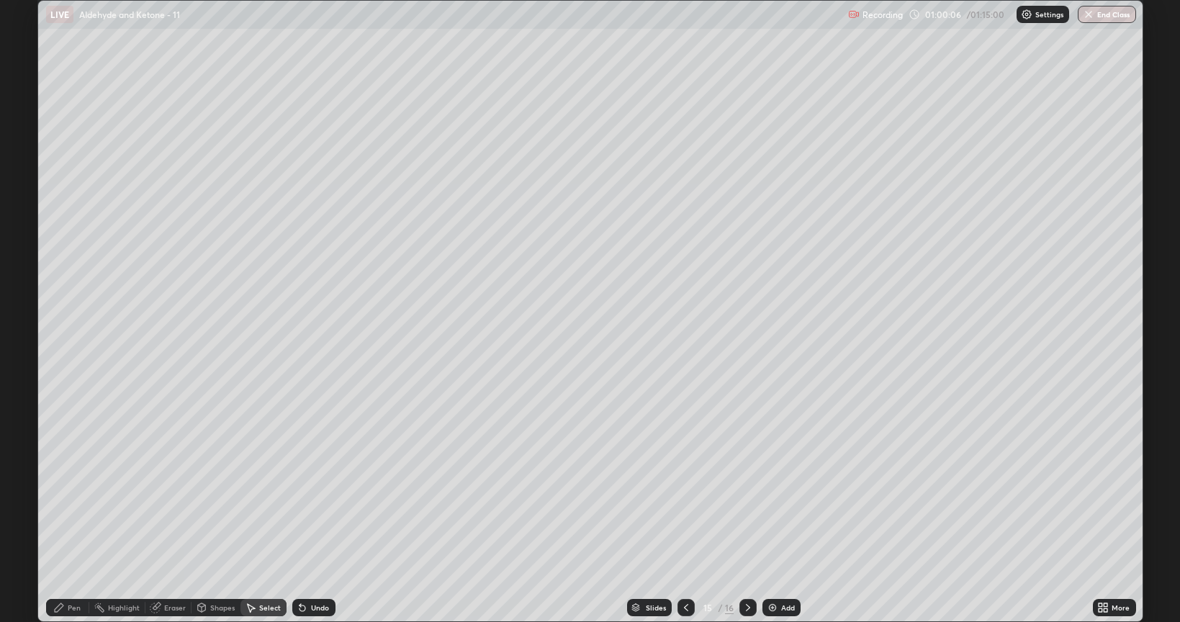
click at [293, 500] on div "Undo" at bounding box center [313, 607] width 43 height 17
click at [292, 500] on div "Undo" at bounding box center [313, 607] width 43 height 17
click at [774, 500] on img at bounding box center [773, 608] width 12 height 12
click at [71, 500] on div "Pen" at bounding box center [74, 607] width 13 height 7
click at [24, 359] on div at bounding box center [26, 357] width 9 height 9
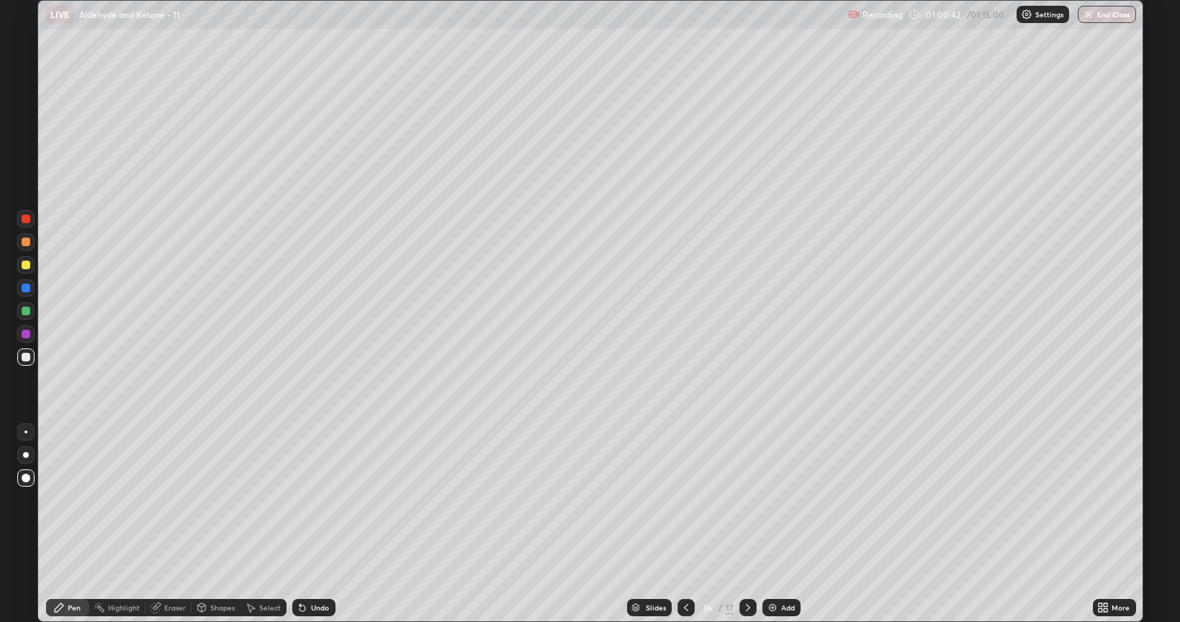
click at [24, 311] on div at bounding box center [26, 311] width 9 height 9
click at [23, 263] on div at bounding box center [26, 265] width 9 height 9
click at [22, 353] on div at bounding box center [25, 356] width 17 height 17
click at [30, 265] on div at bounding box center [26, 265] width 9 height 9
click at [22, 312] on div at bounding box center [26, 311] width 9 height 9
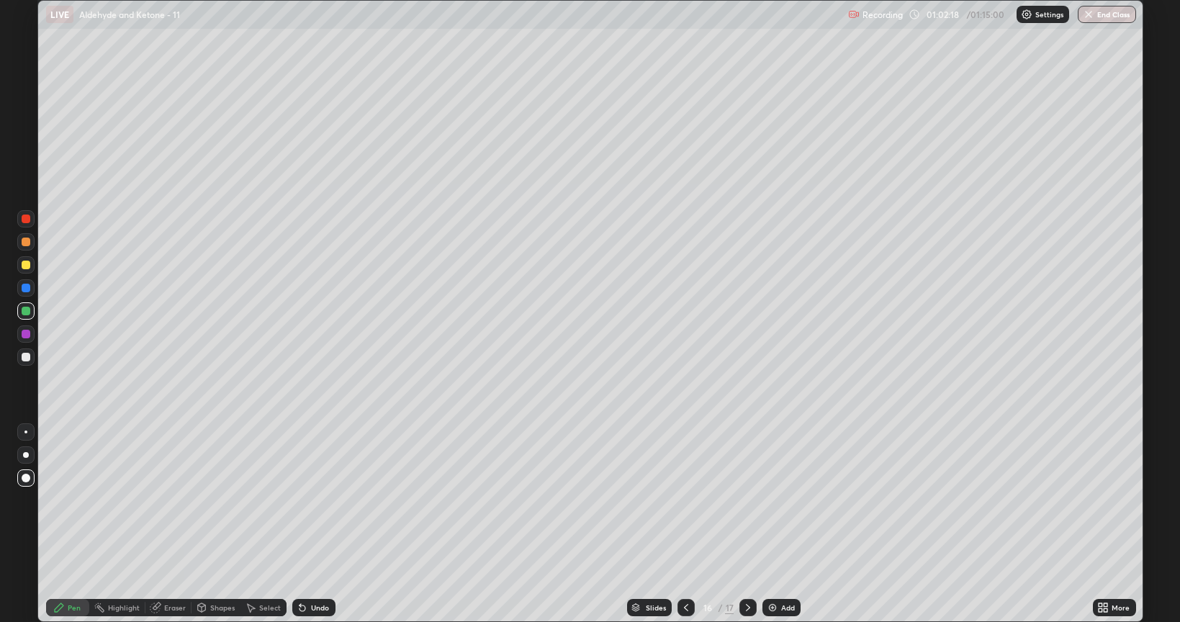
click at [24, 460] on div at bounding box center [25, 454] width 17 height 17
click at [681, 500] on icon at bounding box center [686, 608] width 12 height 12
click at [28, 267] on div at bounding box center [26, 265] width 9 height 9
click at [26, 243] on div at bounding box center [26, 242] width 9 height 9
click at [26, 314] on div at bounding box center [26, 311] width 9 height 9
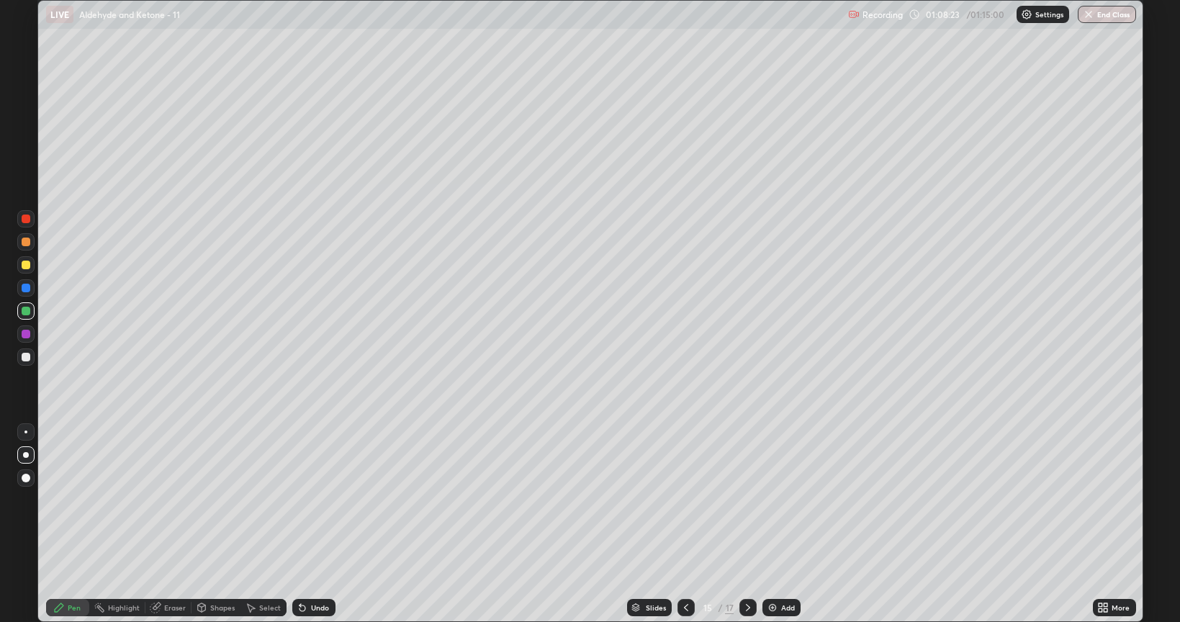
click at [27, 333] on div at bounding box center [26, 334] width 9 height 9
click at [26, 359] on div at bounding box center [26, 357] width 9 height 9
click at [23, 312] on div at bounding box center [26, 311] width 9 height 9
click at [1116, 12] on button "End Class" at bounding box center [1107, 14] width 57 height 17
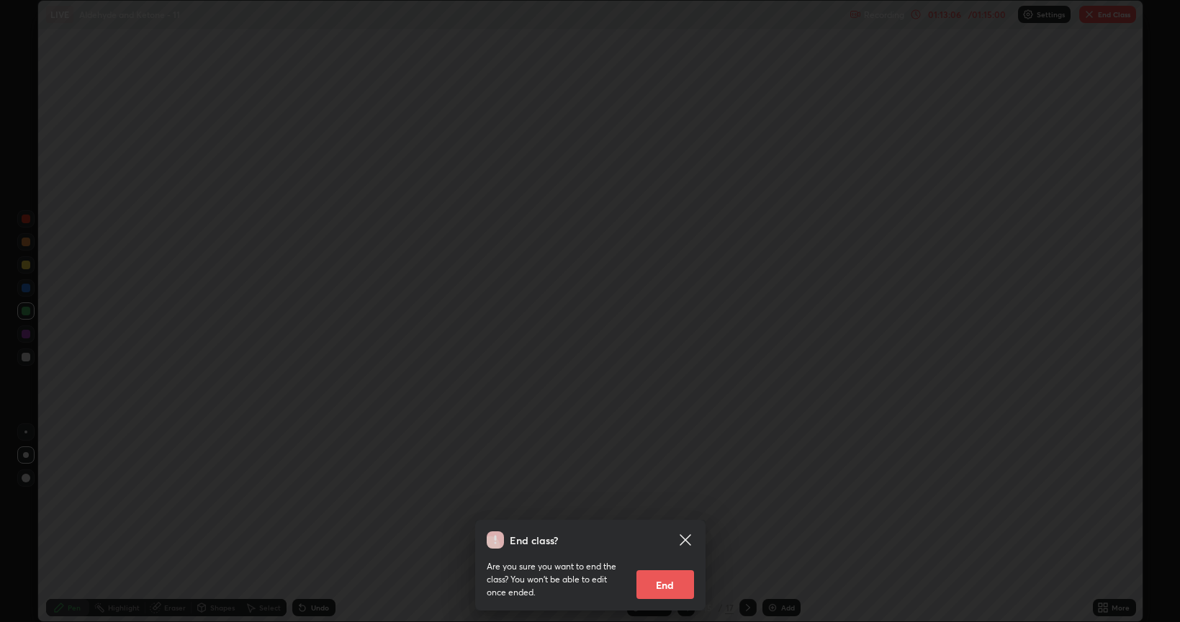
click at [661, 500] on button "End" at bounding box center [665, 584] width 58 height 29
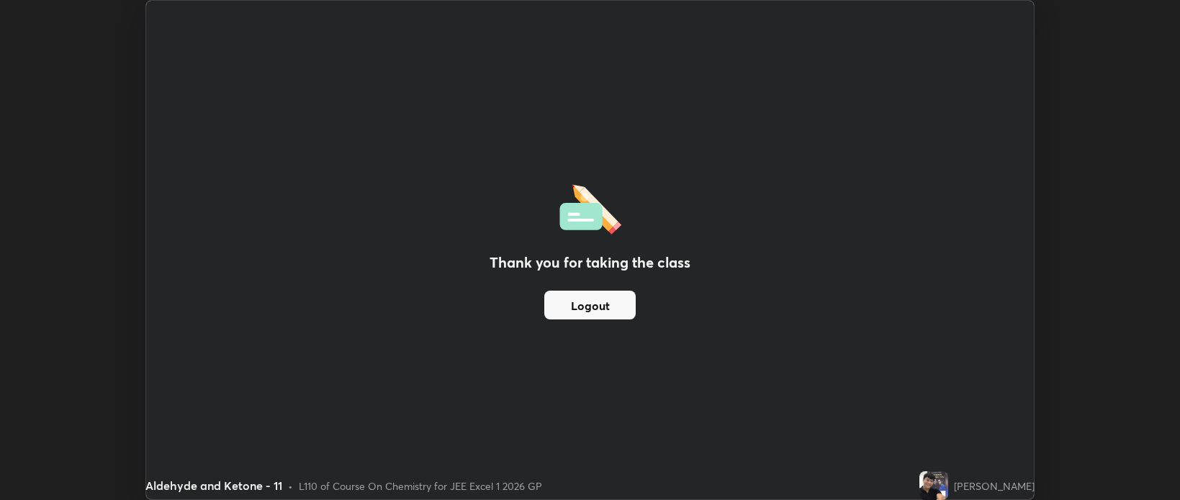
scroll to position [71485, 70805]
